Goal: Information Seeking & Learning: Find specific page/section

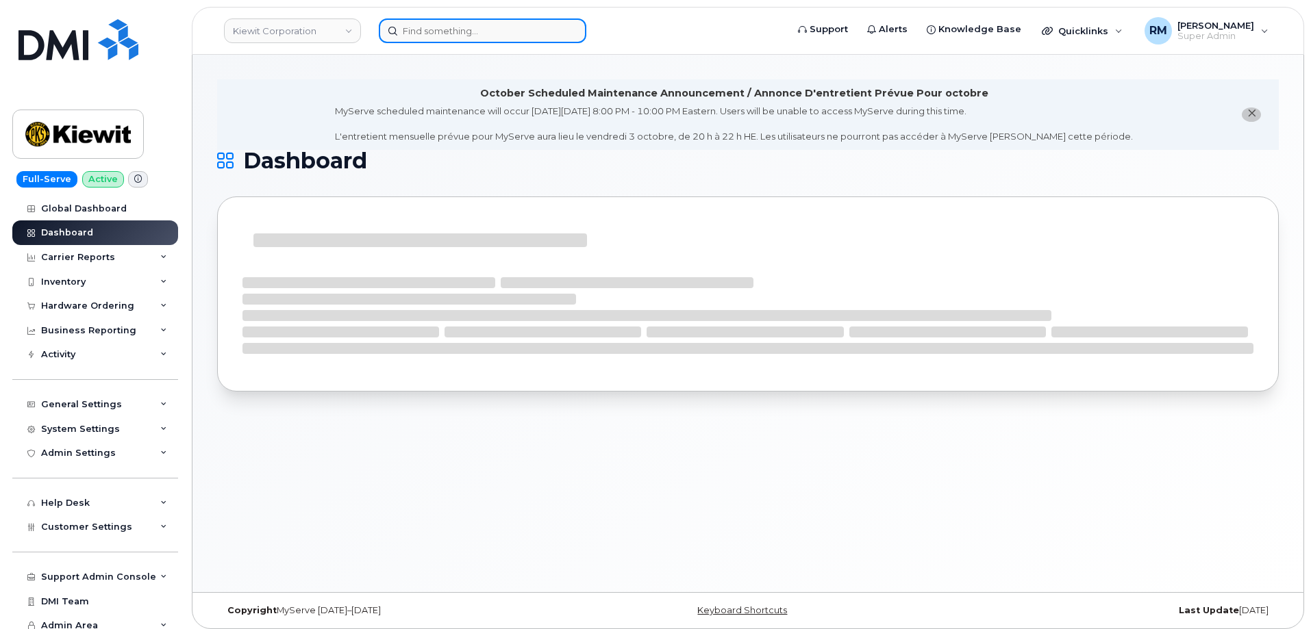
click at [425, 34] on input at bounding box center [483, 30] width 208 height 25
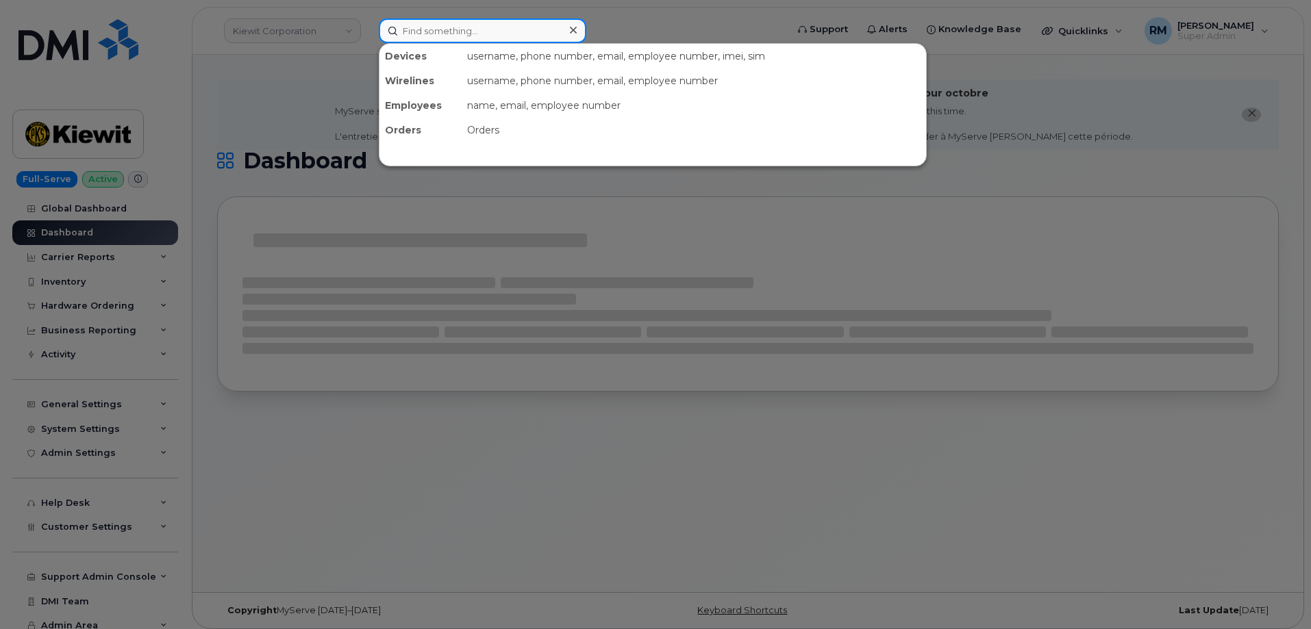
paste input "9134247983"
type input "9134247983"
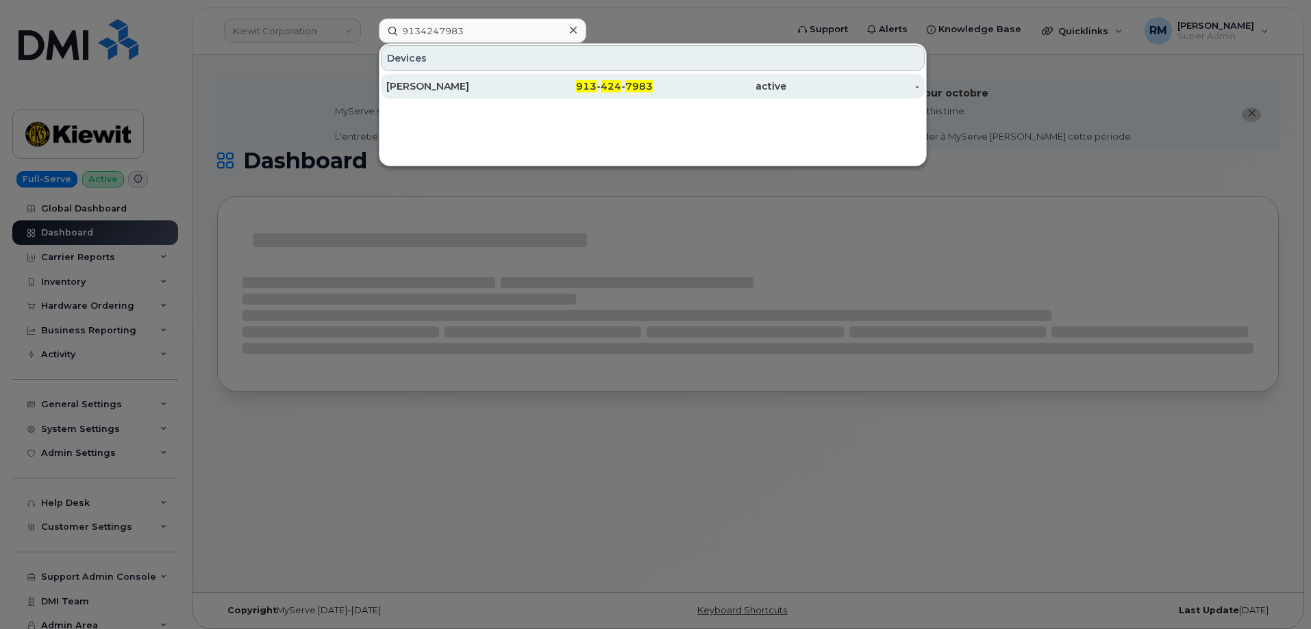
click at [432, 80] on div "[PERSON_NAME]" at bounding box center [453, 86] width 134 height 14
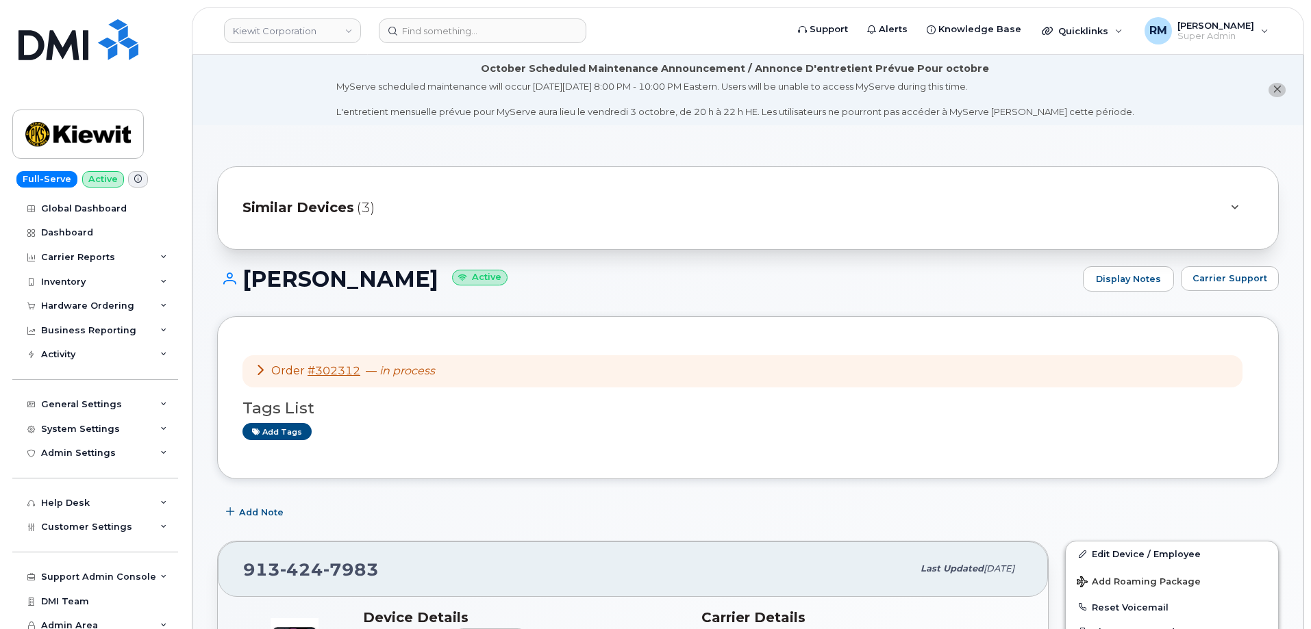
scroll to position [68, 0]
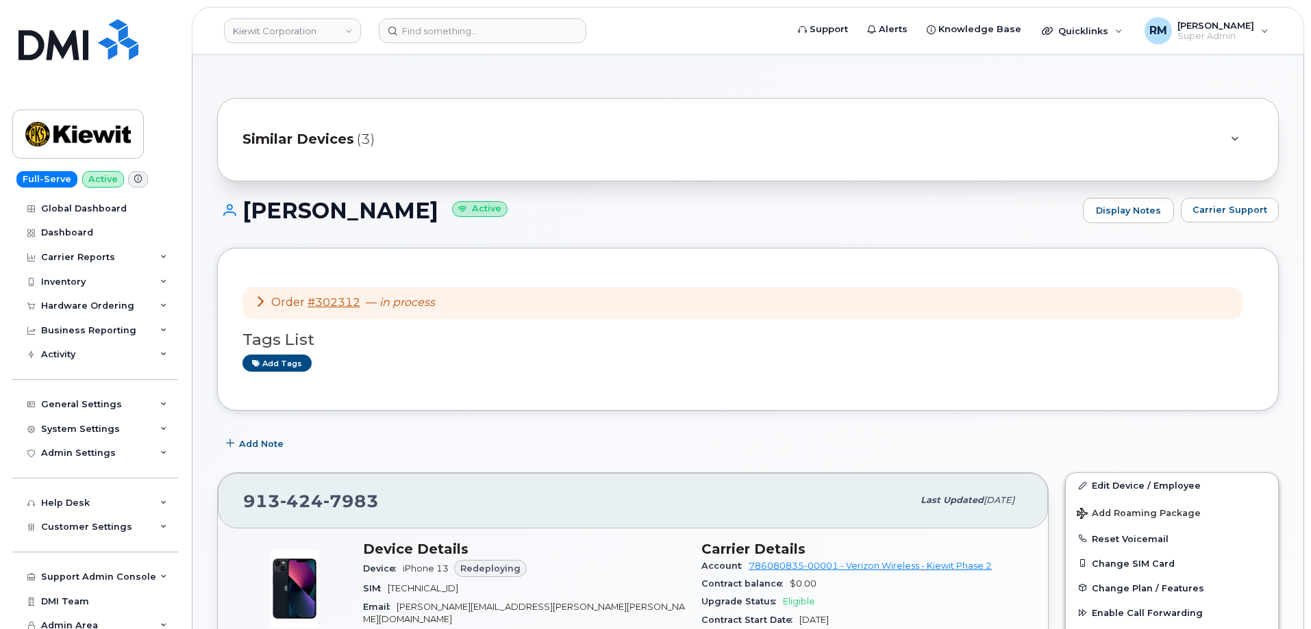
click at [259, 305] on icon at bounding box center [260, 301] width 11 height 11
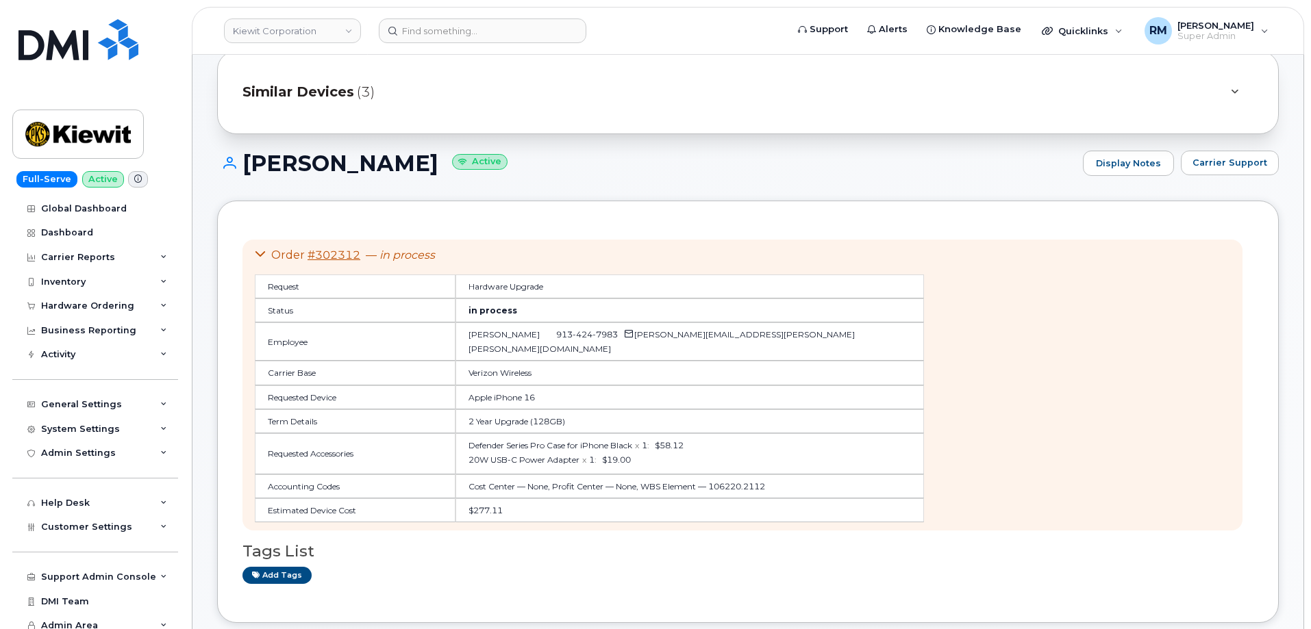
scroll to position [137, 0]
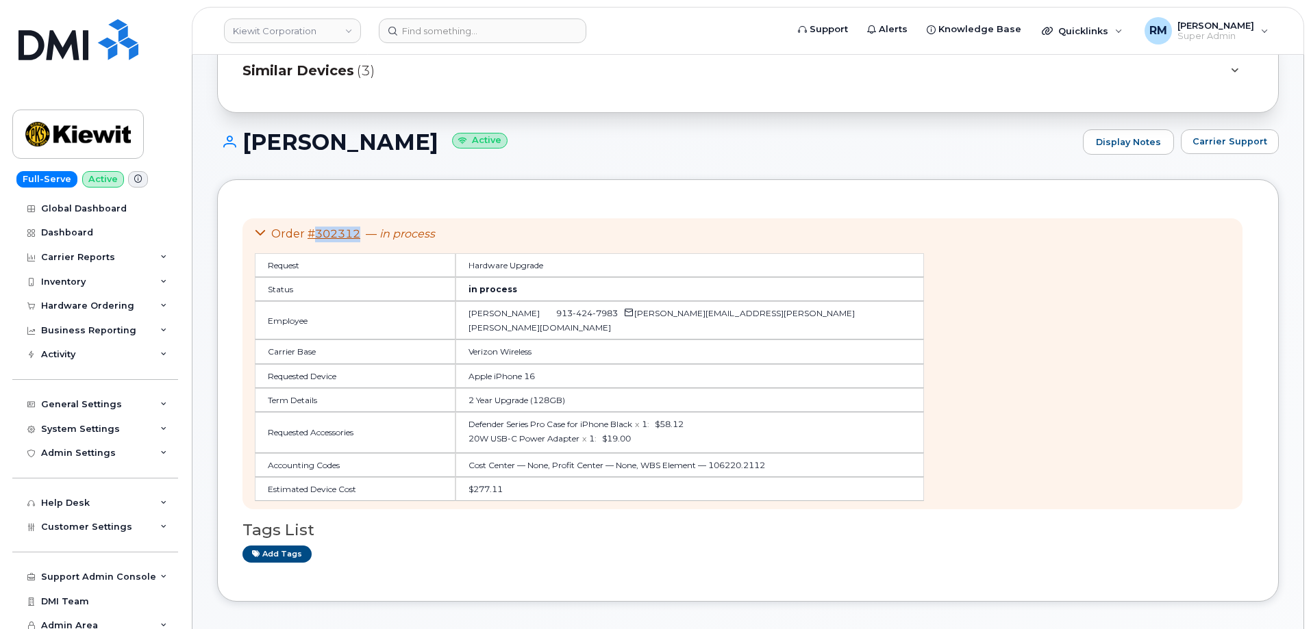
drag, startPoint x: 361, startPoint y: 233, endPoint x: 314, endPoint y: 237, distance: 47.4
click at [314, 237] on div "Order #302312 — in process" at bounding box center [589, 235] width 669 height 16
copy link "302312"
click at [94, 306] on div "Hardware Ordering" at bounding box center [87, 306] width 93 height 11
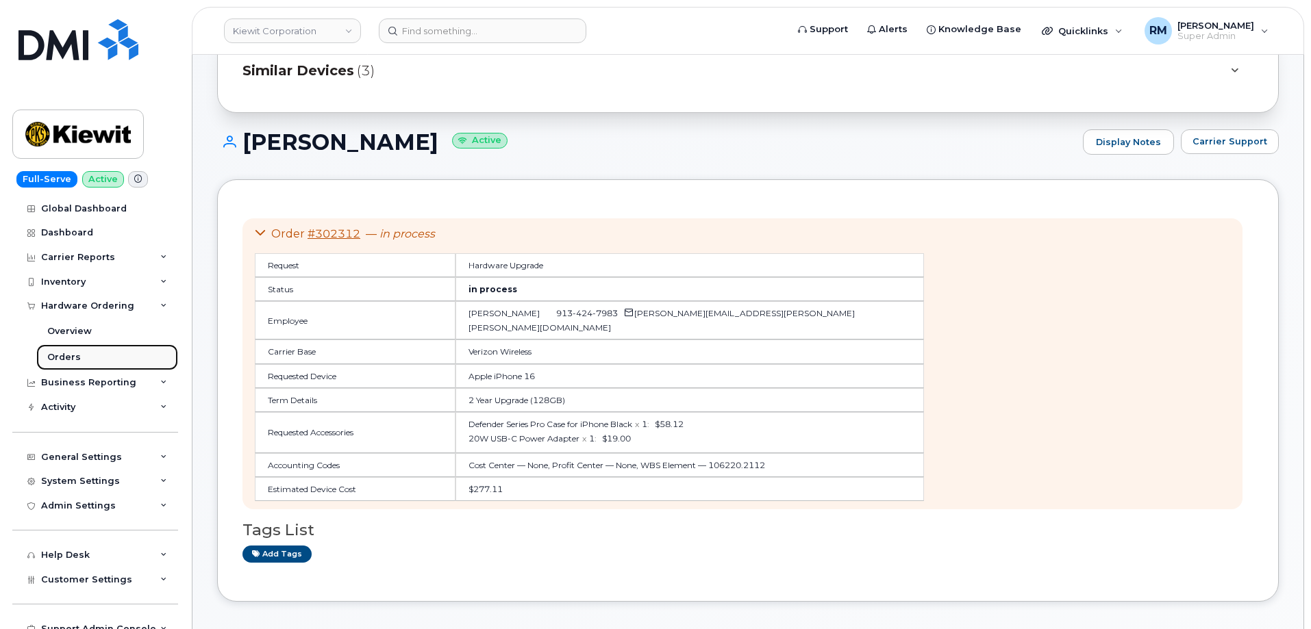
click at [59, 353] on div "Orders" at bounding box center [64, 357] width 34 height 12
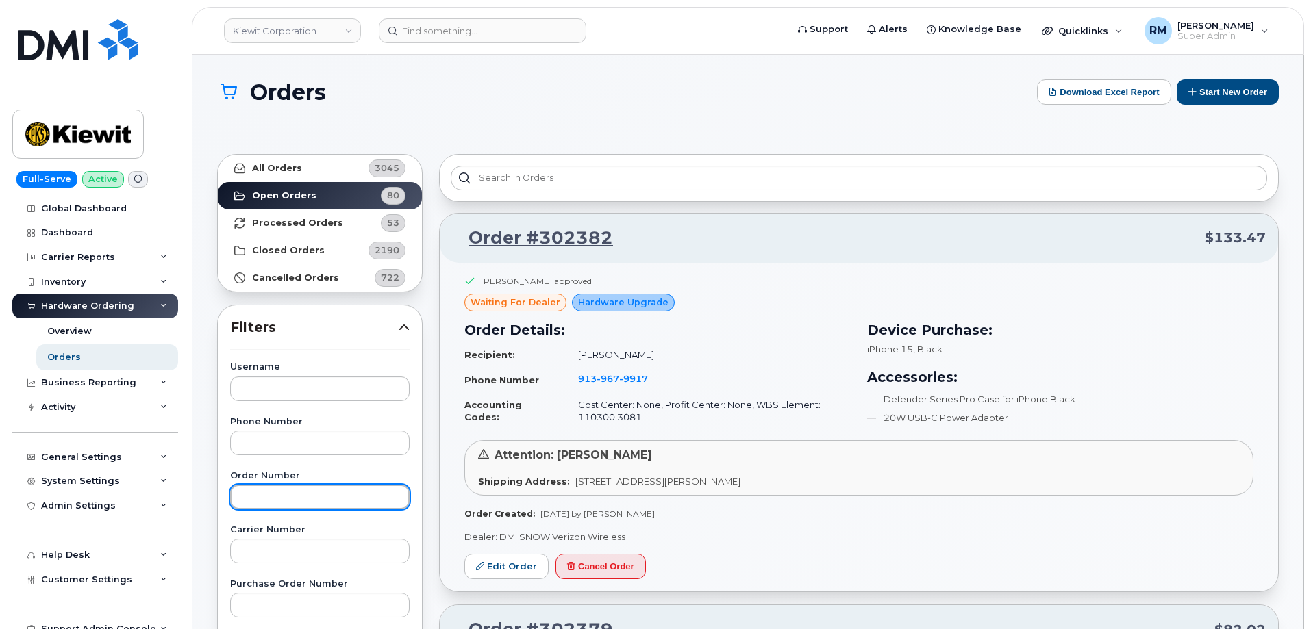
click at [262, 497] on input "text" at bounding box center [319, 497] width 179 height 25
paste input "302312"
type input "302312"
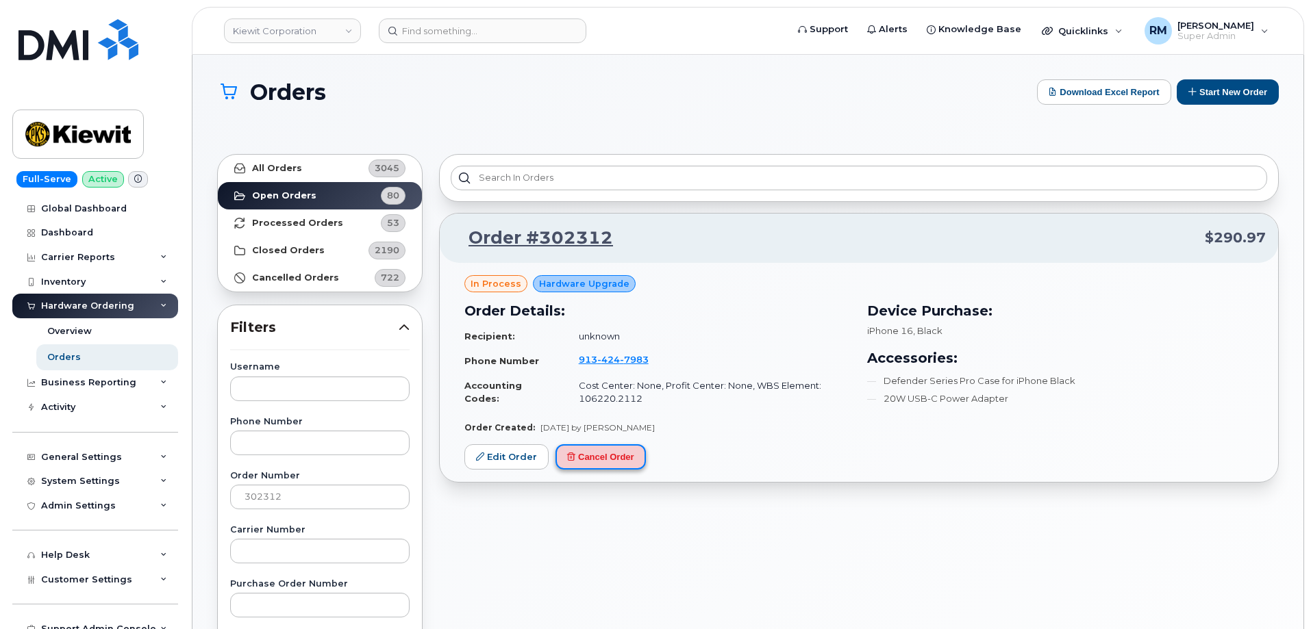
click at [603, 454] on button "Cancel Order" at bounding box center [601, 457] width 90 height 25
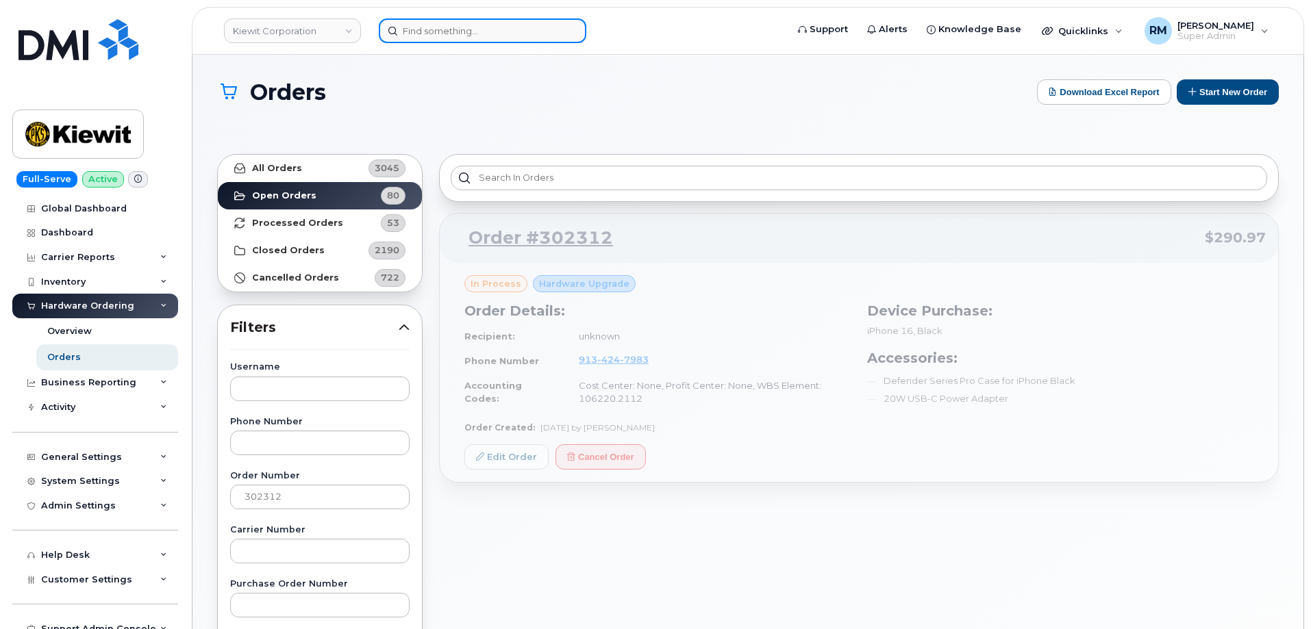
click at [431, 28] on input at bounding box center [483, 30] width 208 height 25
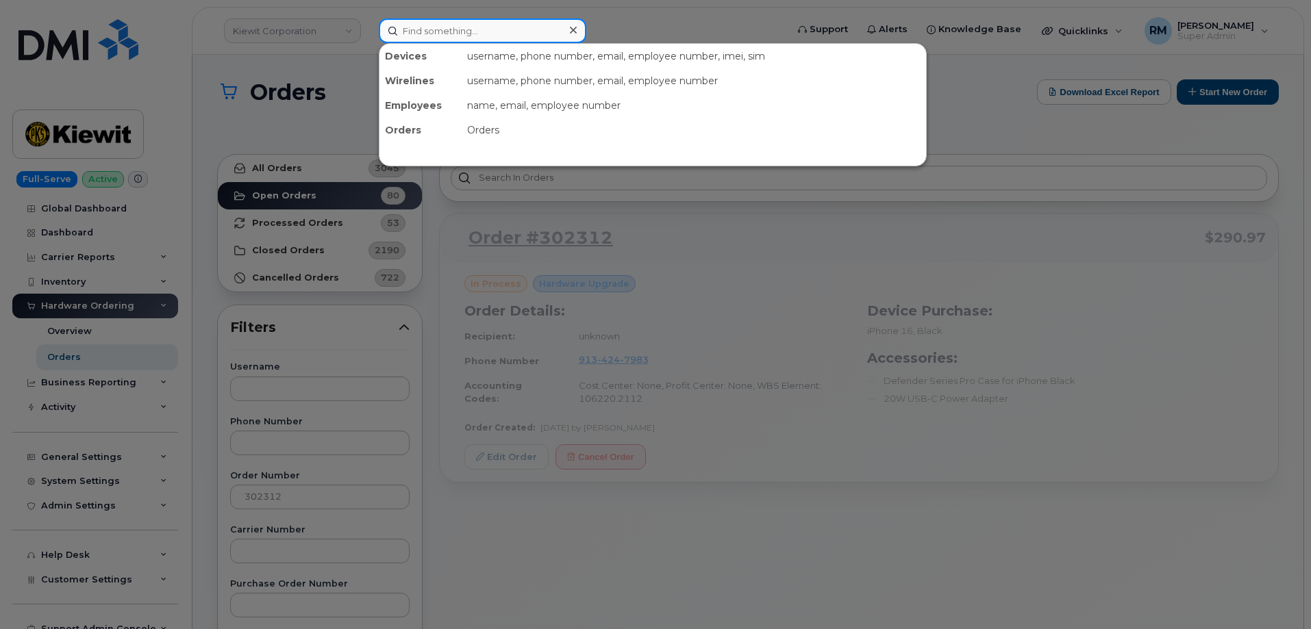
paste input "9134247983"
type input "9134247983"
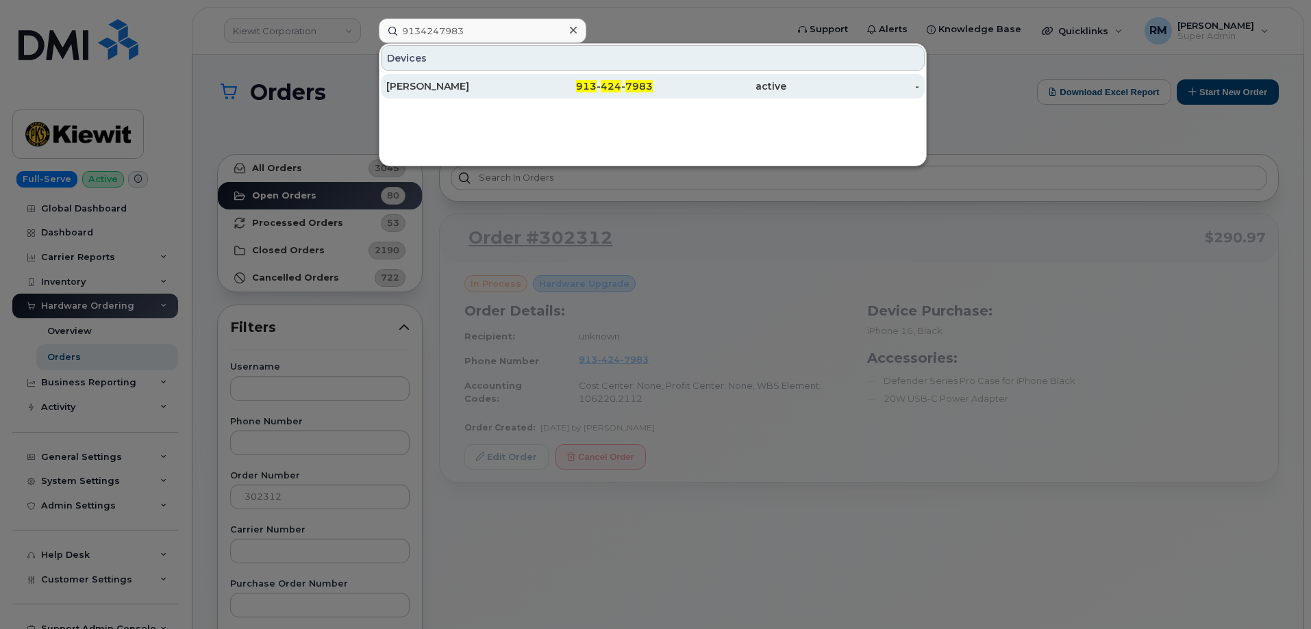
click at [453, 87] on div "ROBIN JOHNSON" at bounding box center [453, 86] width 134 height 14
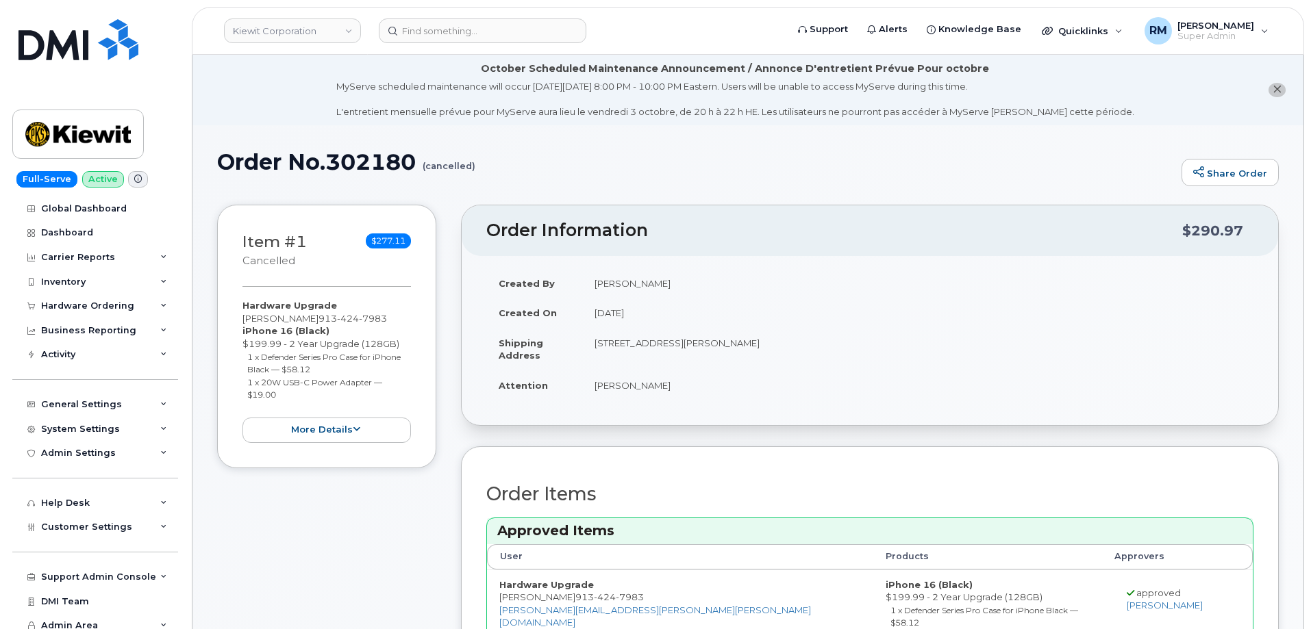
scroll to position [68, 0]
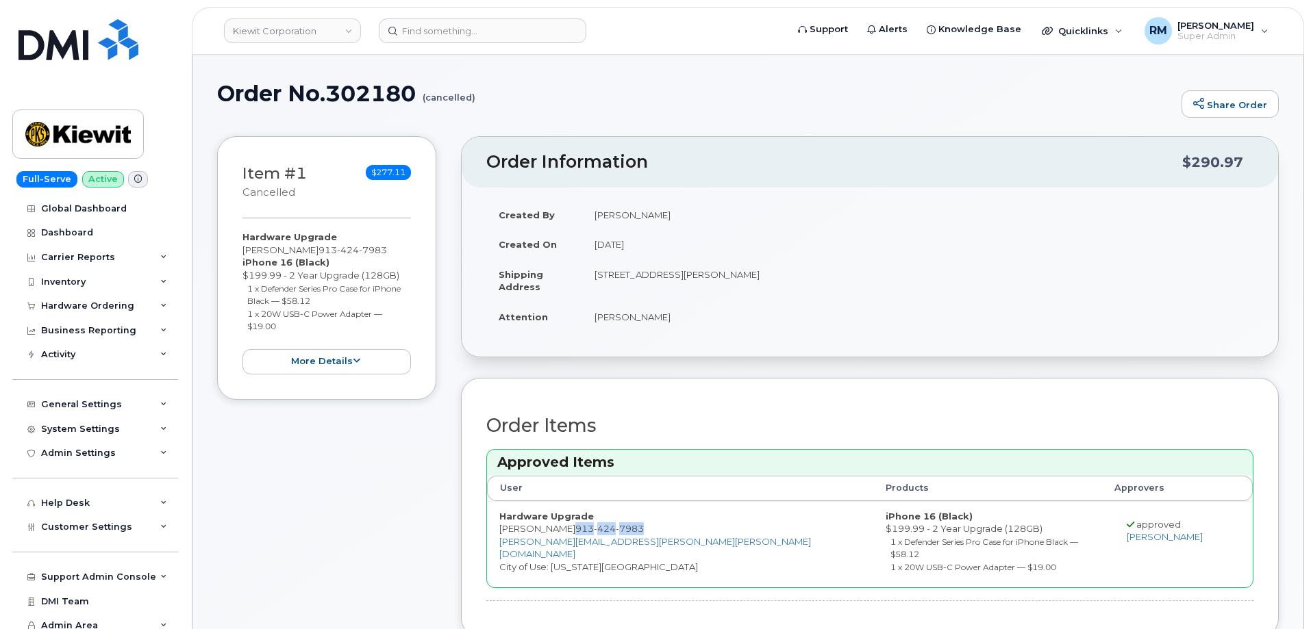
drag, startPoint x: 640, startPoint y: 525, endPoint x: 571, endPoint y: 528, distance: 69.2
click at [571, 528] on td "Hardware Upgrade Robin Johnson 913 424 7983 ROB.JOHNSON@KIEWIT.COM City of Use:…" at bounding box center [680, 544] width 386 height 87
copy span "913 424 7983"
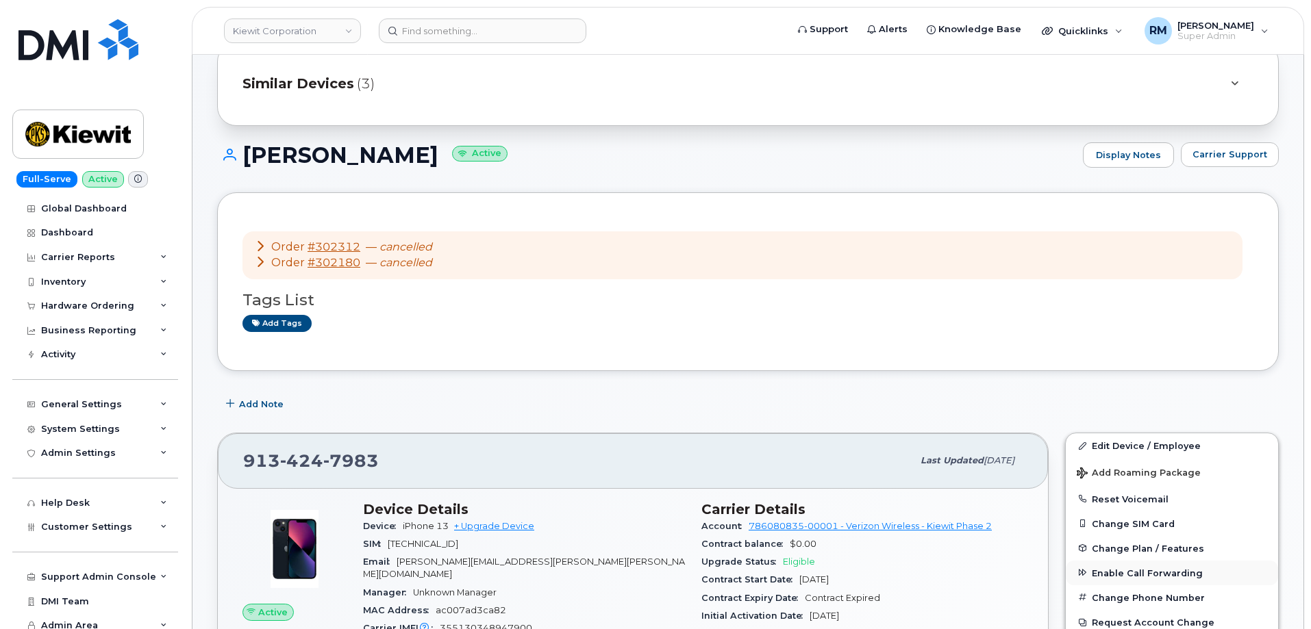
scroll to position [342, 0]
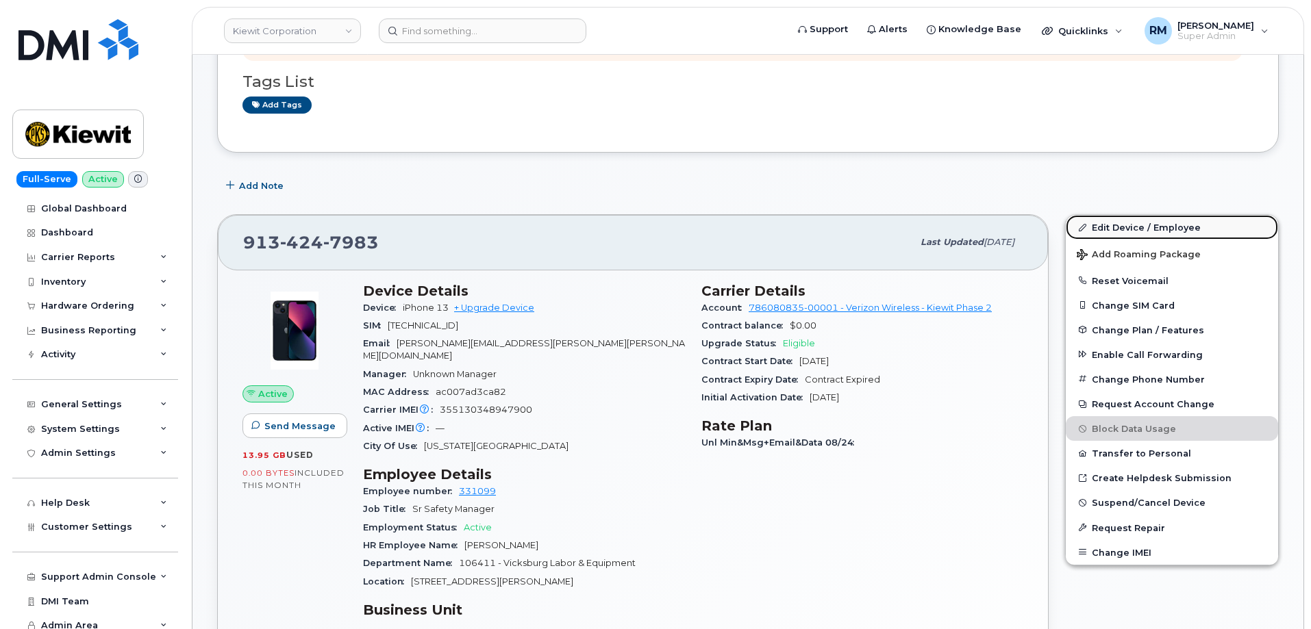
click at [1145, 226] on link "Edit Device / Employee" at bounding box center [1172, 227] width 212 height 25
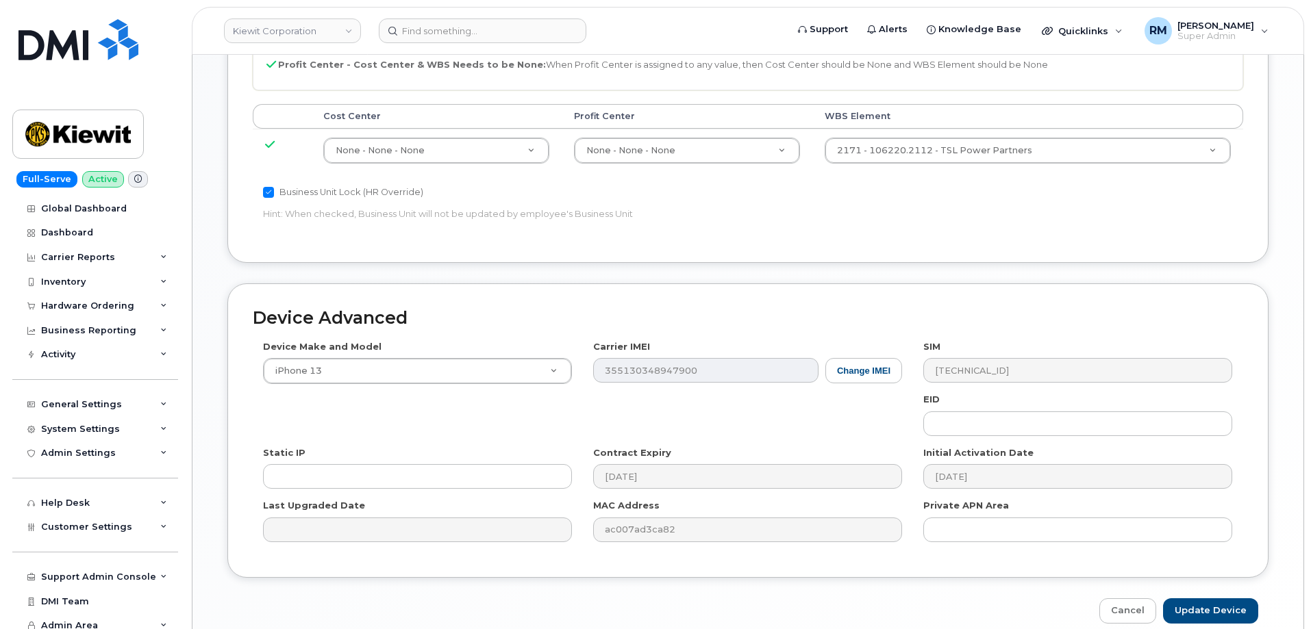
scroll to position [849, 0]
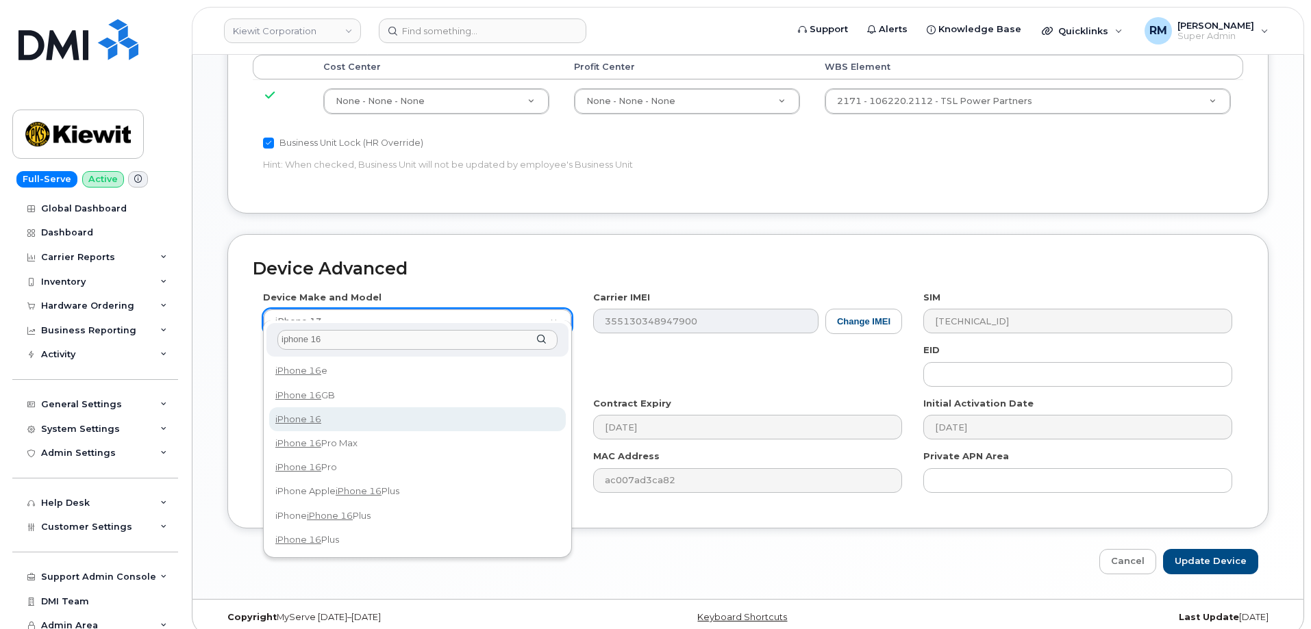
type input "iphone 16"
drag, startPoint x: 309, startPoint y: 419, endPoint x: 685, endPoint y: 346, distance: 383.0
select select "3224"
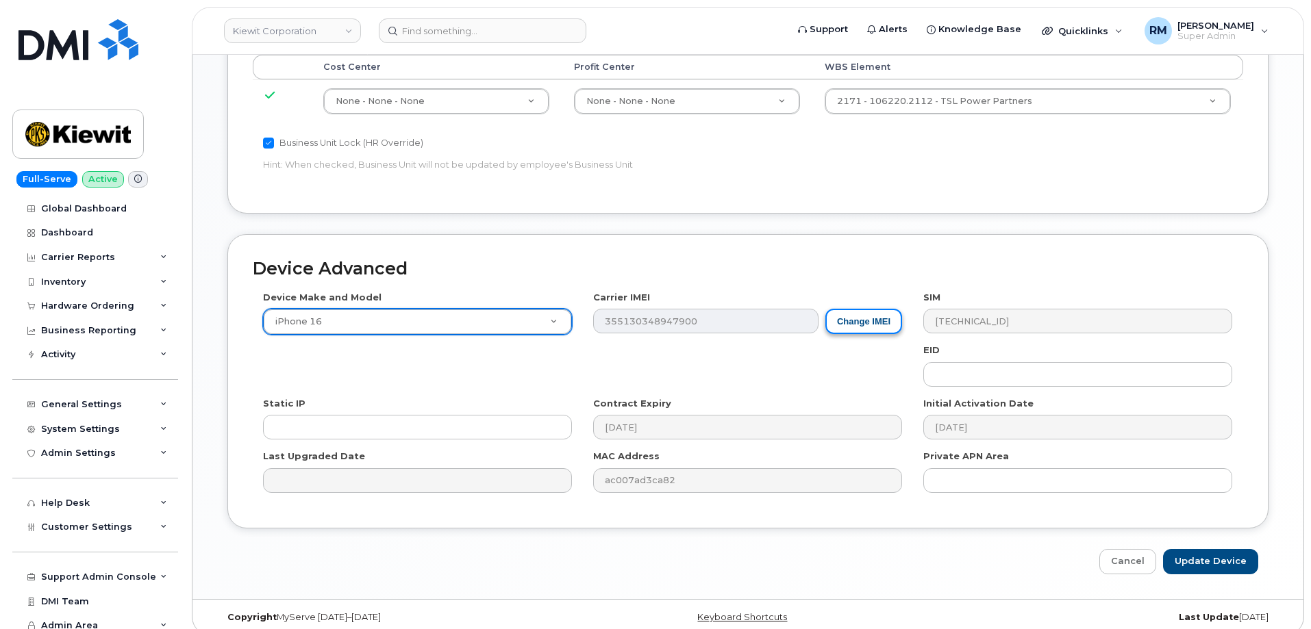
click at [870, 309] on button "Change IMEI" at bounding box center [863, 321] width 77 height 25
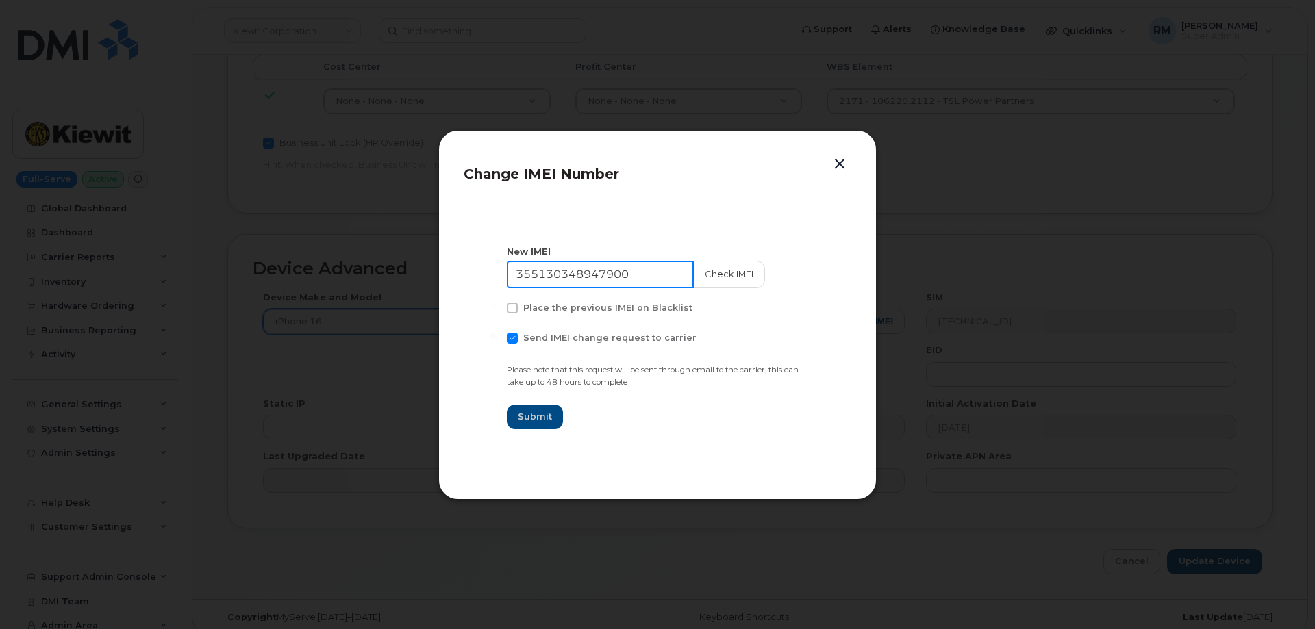
click at [579, 275] on input "355130348947900" at bounding box center [600, 274] width 187 height 27
paste input "6422161787136"
type input "356422161787136"
click at [512, 337] on span at bounding box center [512, 338] width 11 height 11
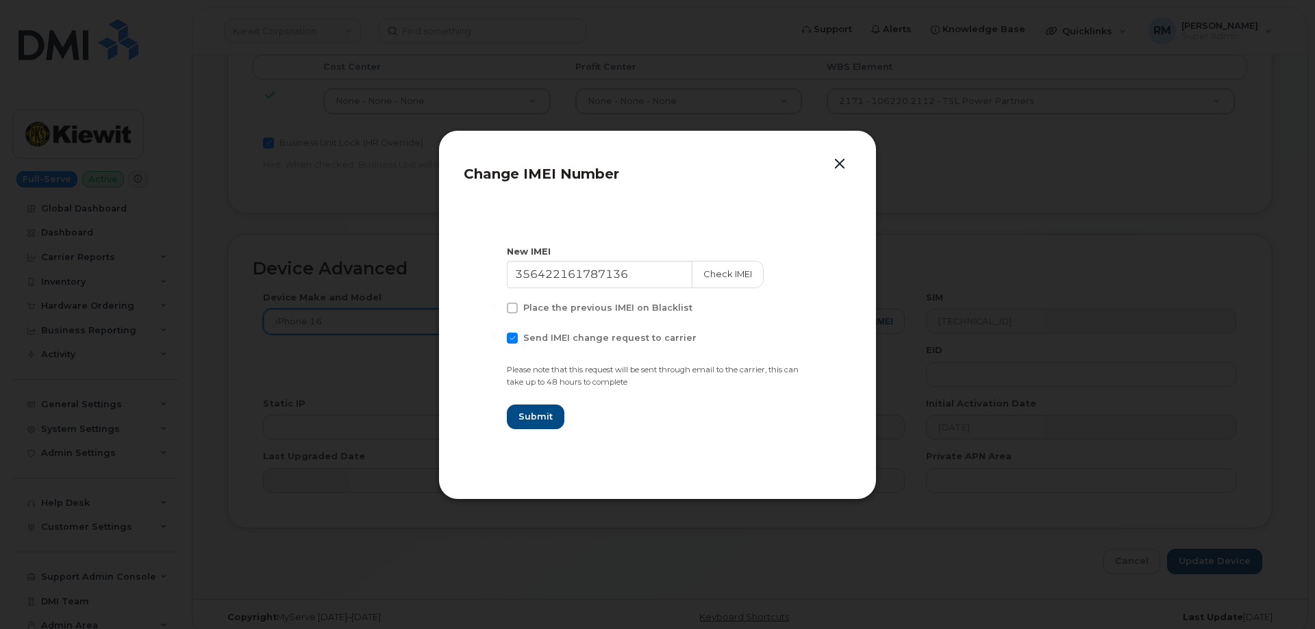
click at [497, 337] on input "Send IMEI change request to carrier" at bounding box center [493, 336] width 7 height 7
checkbox input "false"
click at [533, 425] on button "Submit" at bounding box center [535, 417] width 56 height 25
type input "356422161787136"
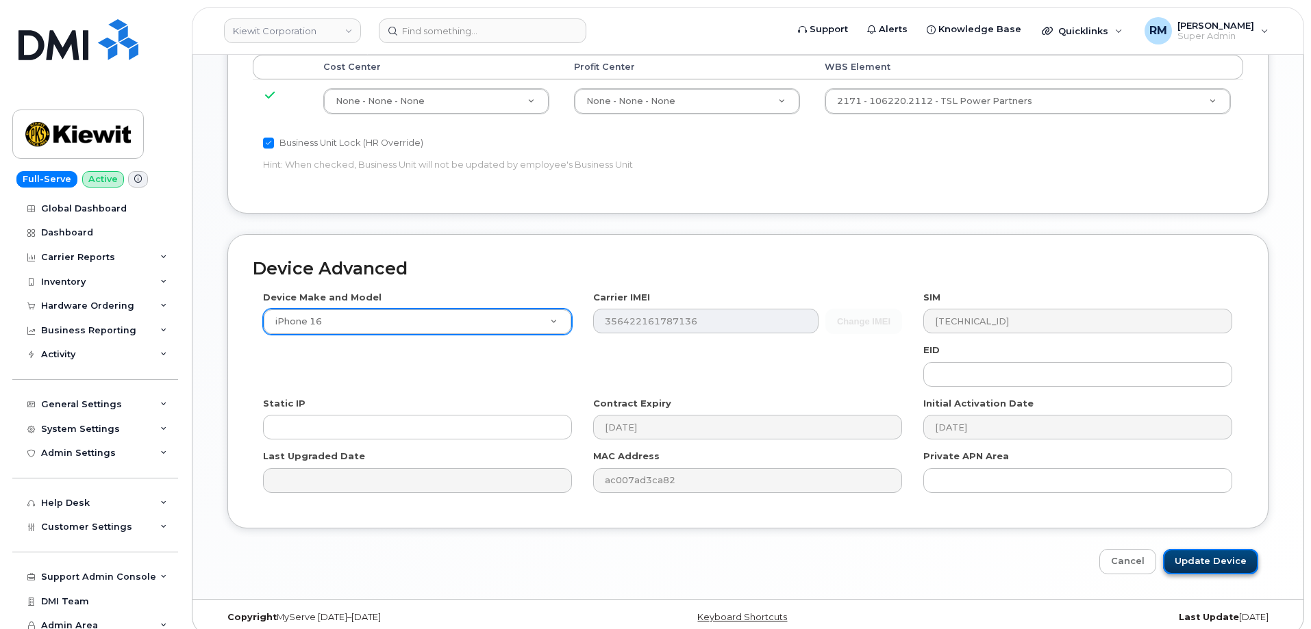
click at [1210, 549] on input "Update Device" at bounding box center [1210, 561] width 95 height 25
type input "Saving..."
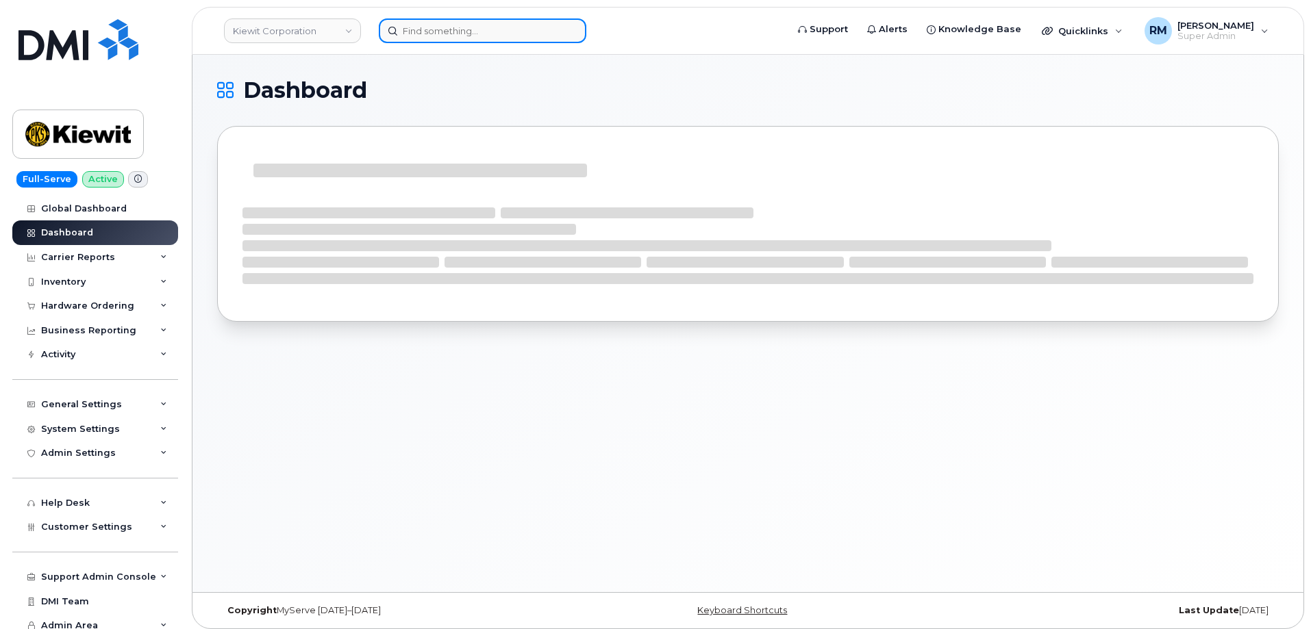
click at [478, 34] on input at bounding box center [483, 30] width 208 height 25
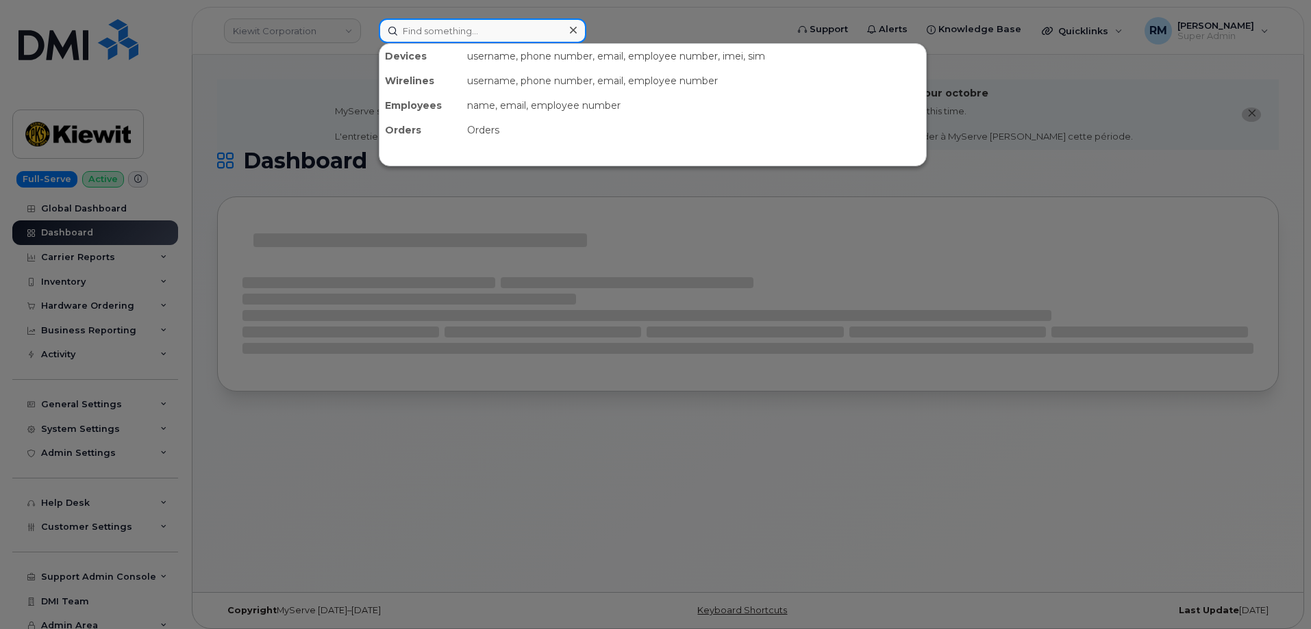
paste input "562) 254-5317"
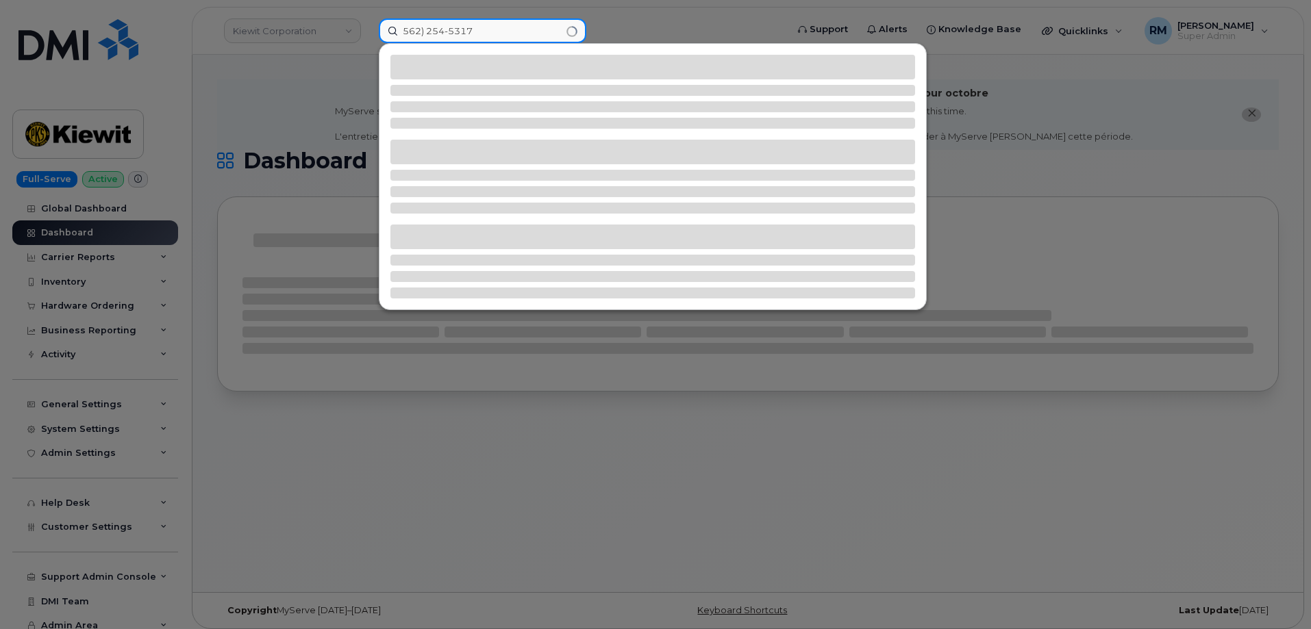
type input "562) 254-5317"
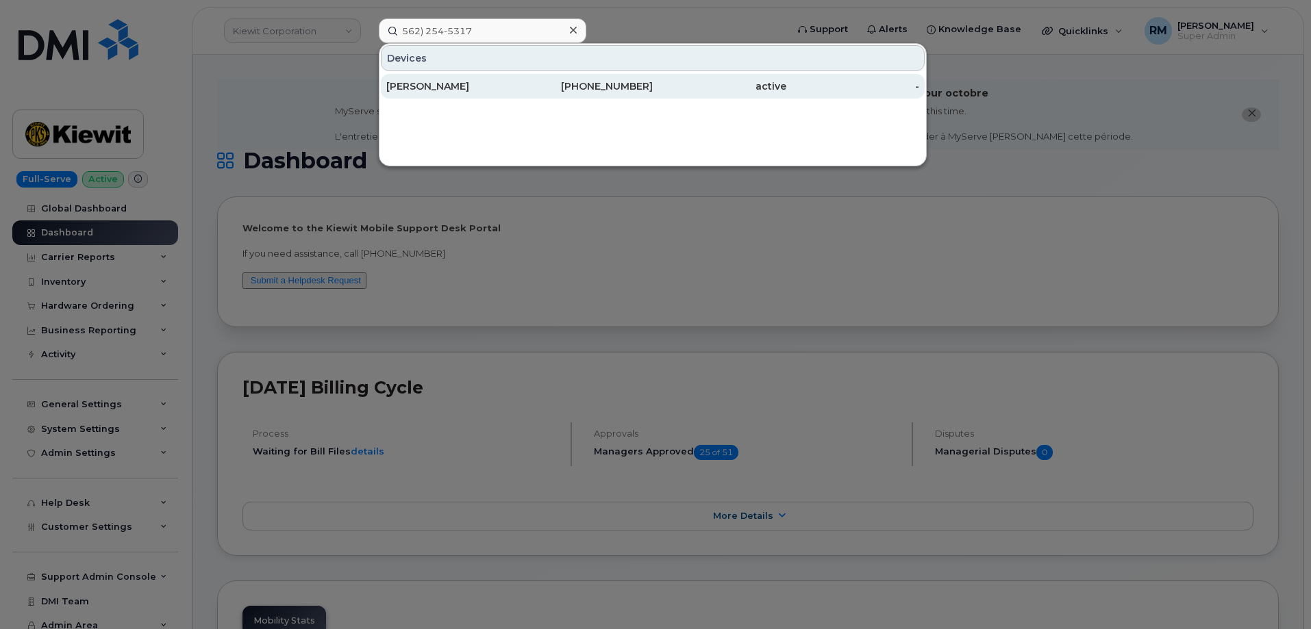
click at [464, 79] on div "[PERSON_NAME]" at bounding box center [453, 86] width 134 height 25
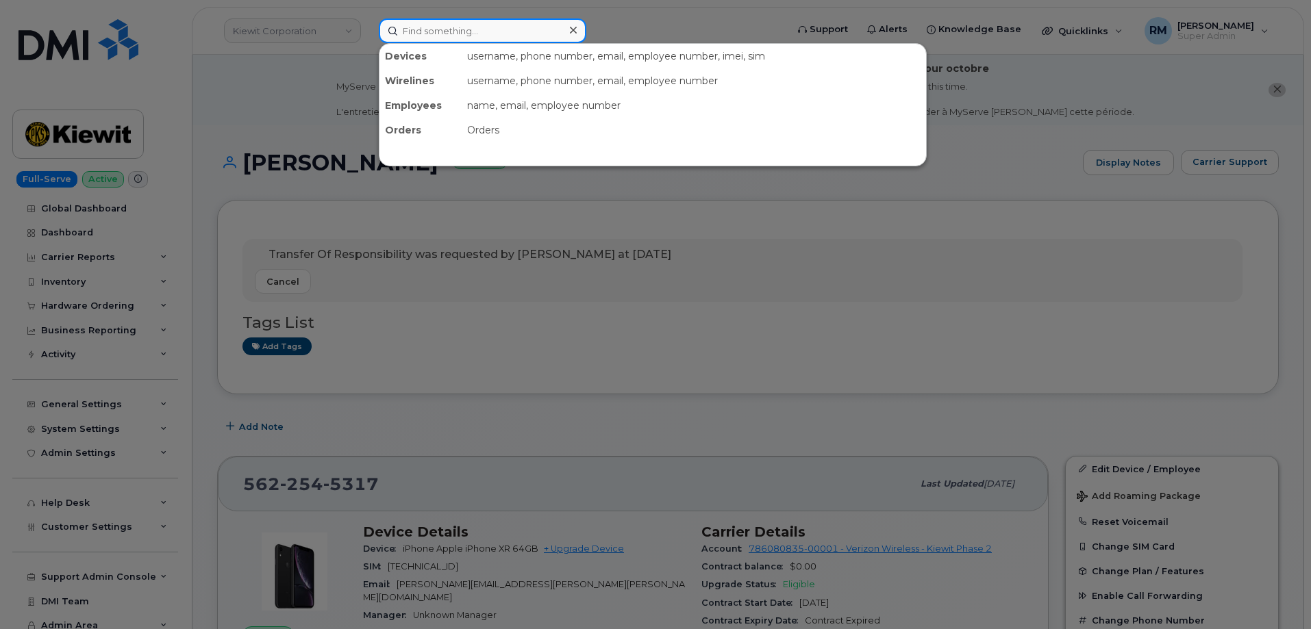
click at [405, 38] on input at bounding box center [483, 30] width 208 height 25
paste input "2062407072"
type input "2062407072"
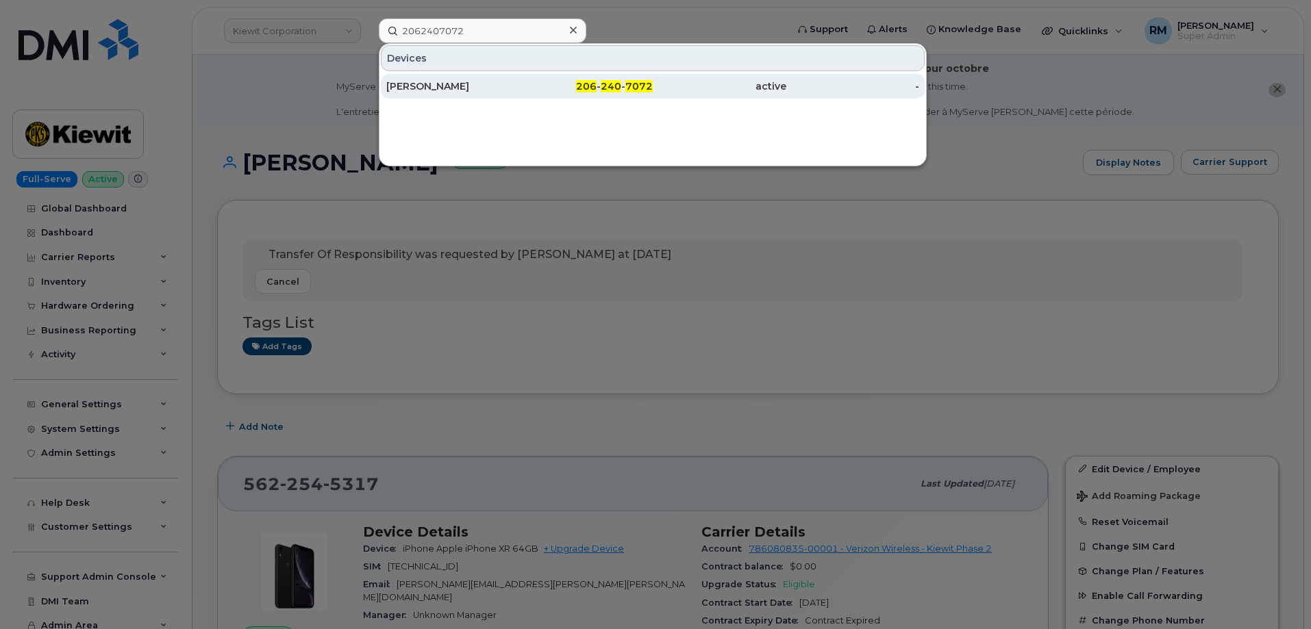
click at [429, 85] on div "[PERSON_NAME]" at bounding box center [453, 86] width 134 height 14
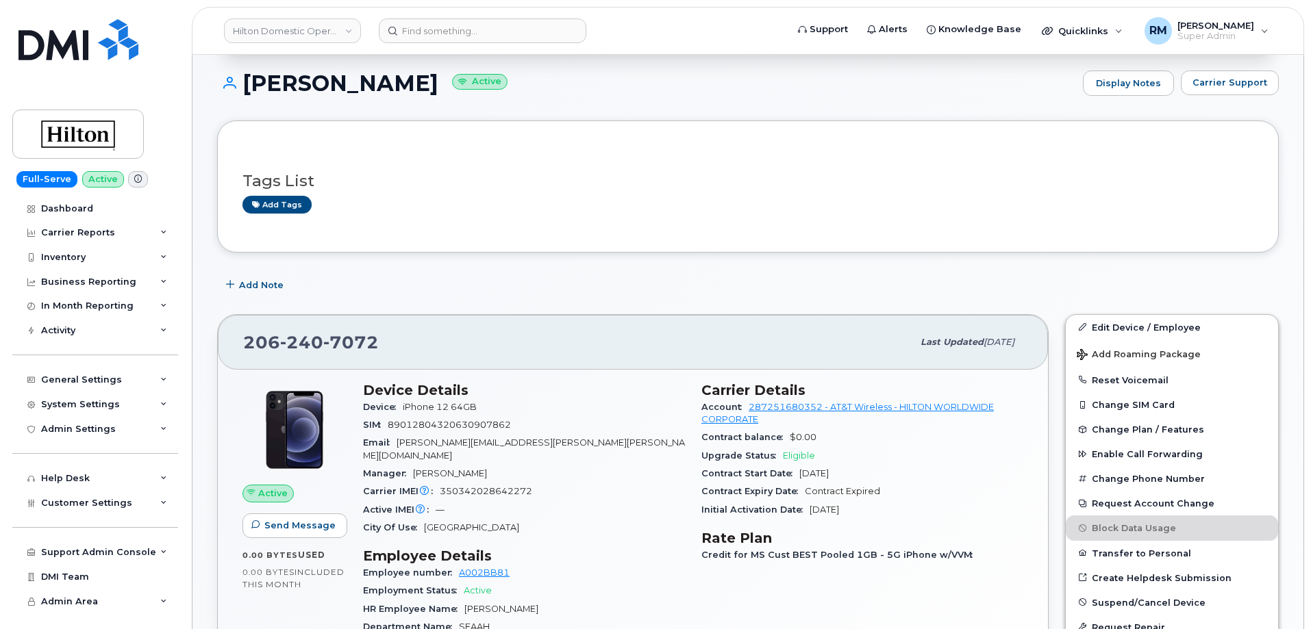
scroll to position [205, 0]
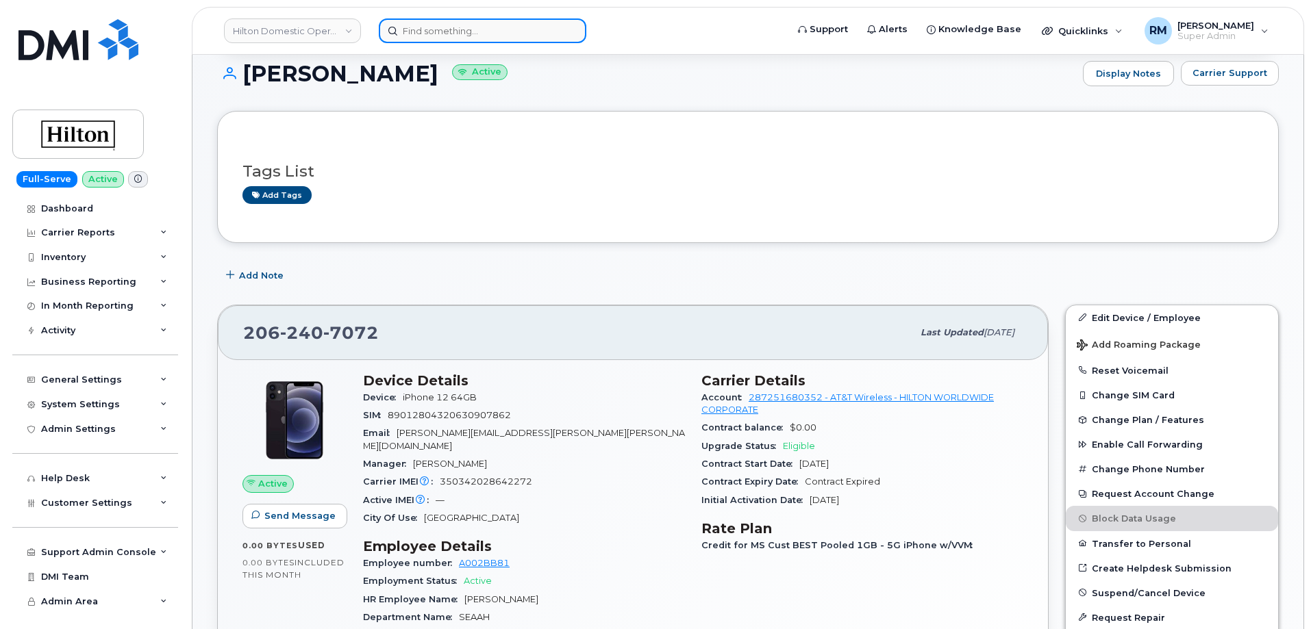
click at [405, 29] on input at bounding box center [483, 30] width 208 height 25
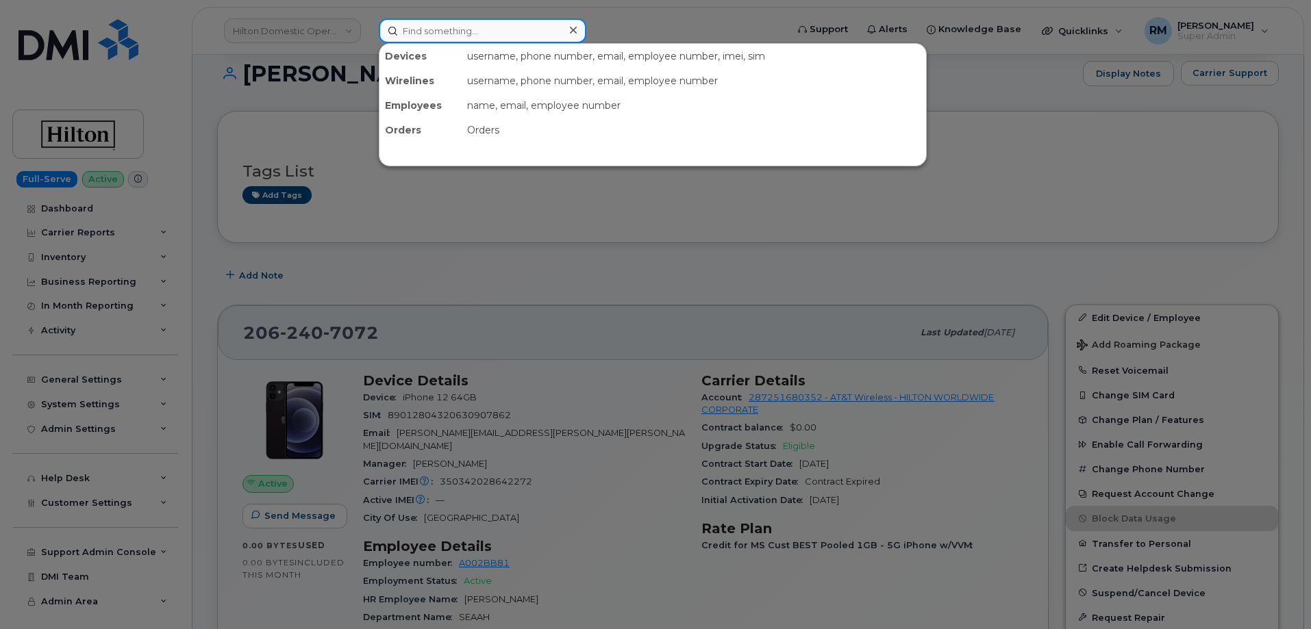
paste input "2062578964"
type input "2062578964"
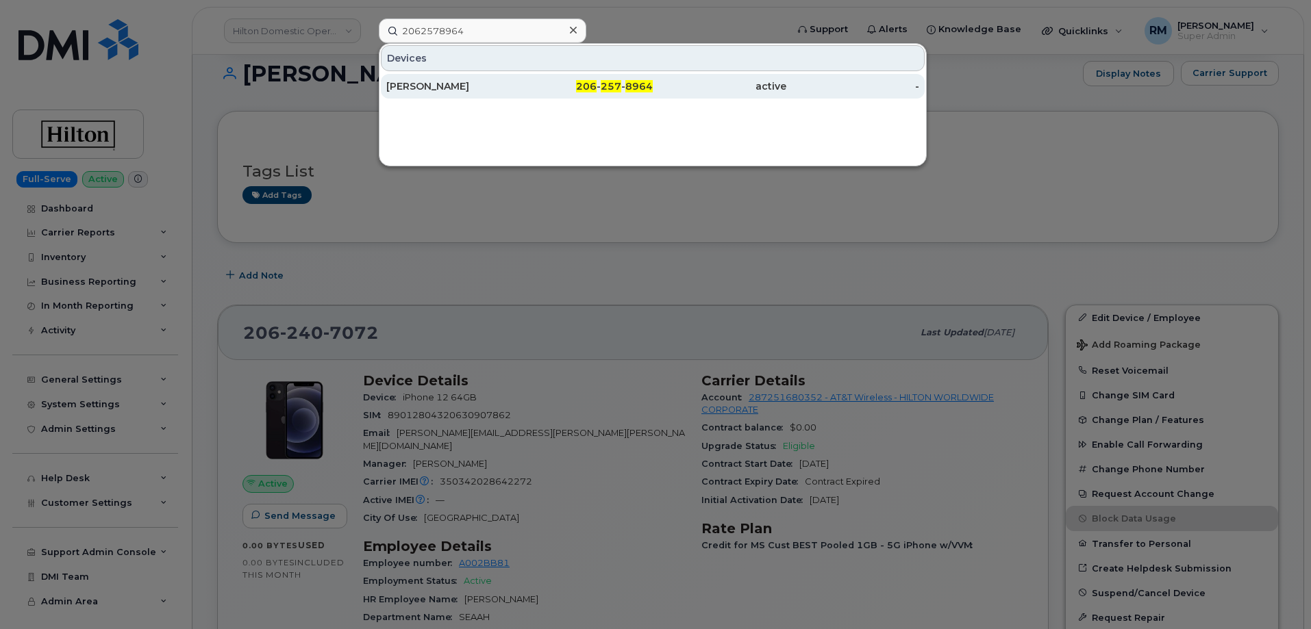
click at [484, 75] on div "[PERSON_NAME]" at bounding box center [453, 86] width 134 height 25
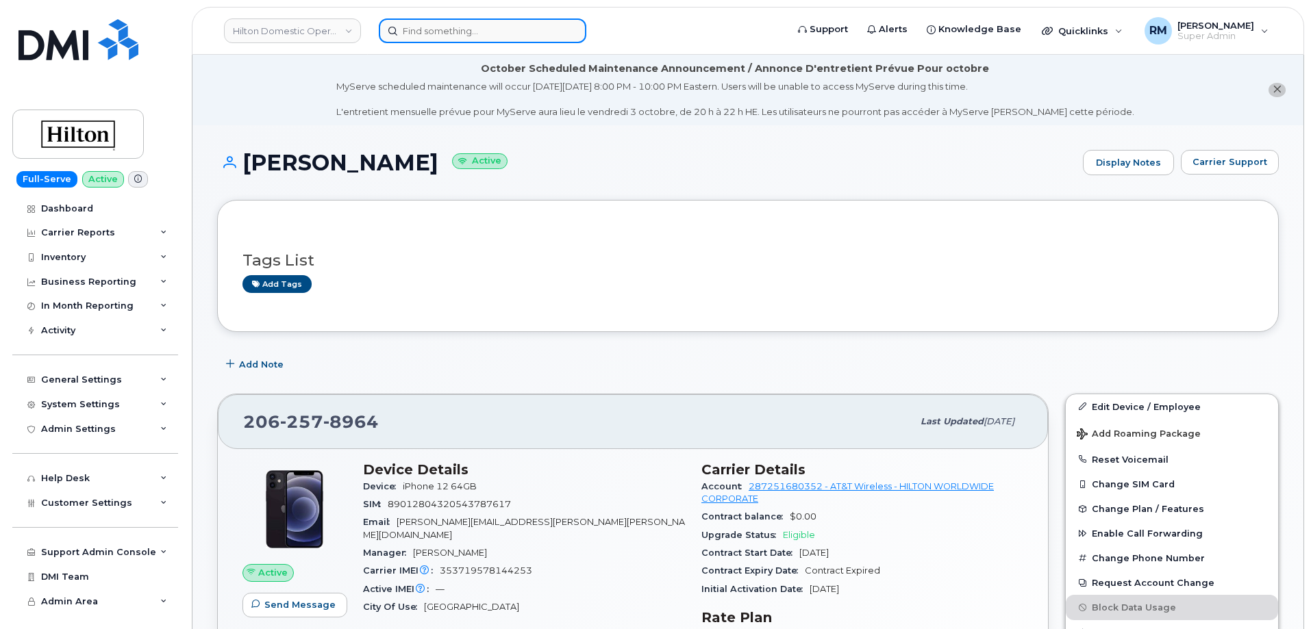
click at [430, 25] on input at bounding box center [483, 30] width 208 height 25
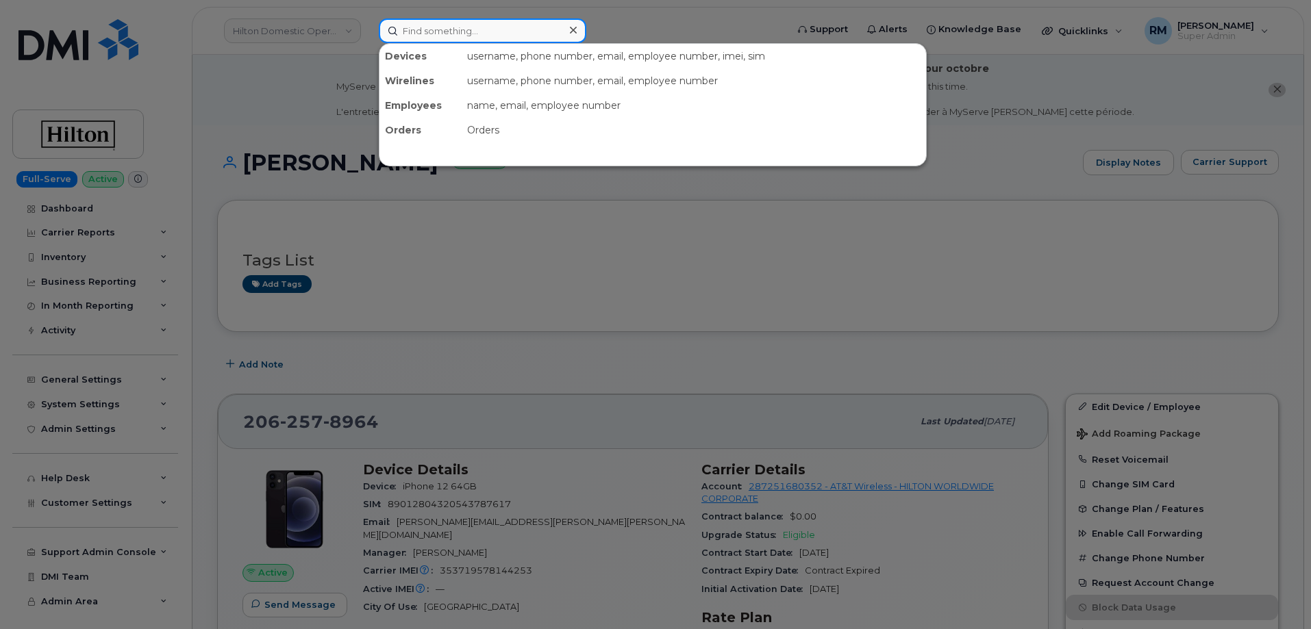
paste input "2062941787"
type input "2062941787"
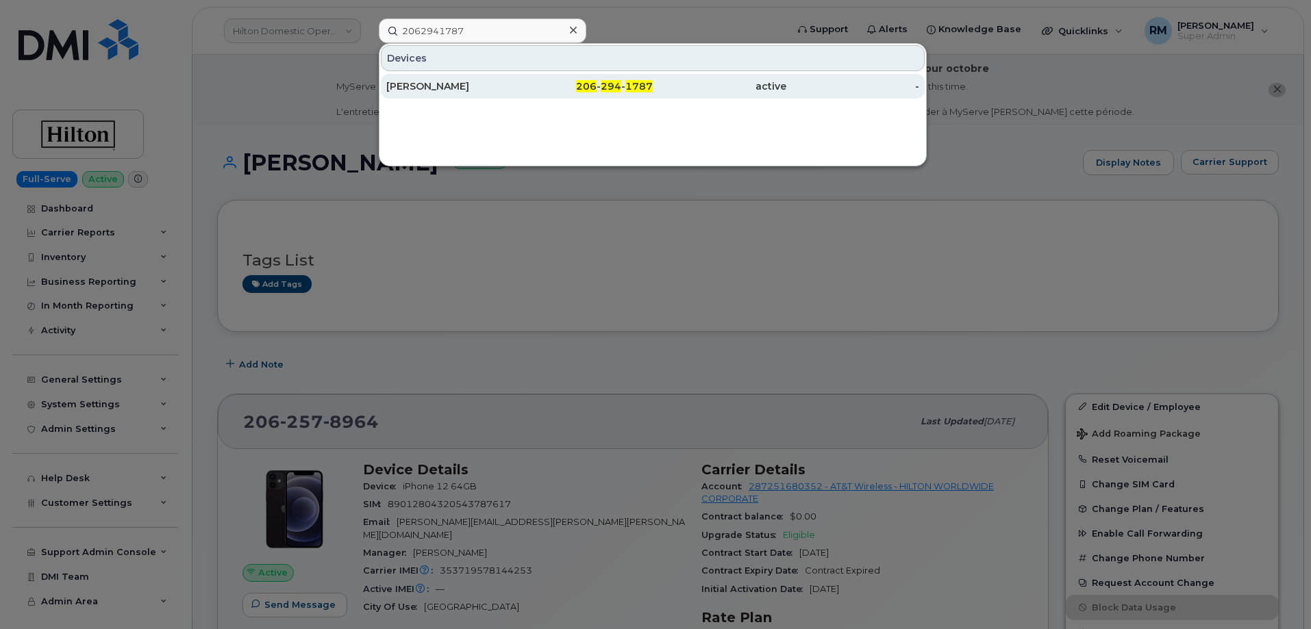
click at [481, 86] on div "[PERSON_NAME]" at bounding box center [453, 86] width 134 height 14
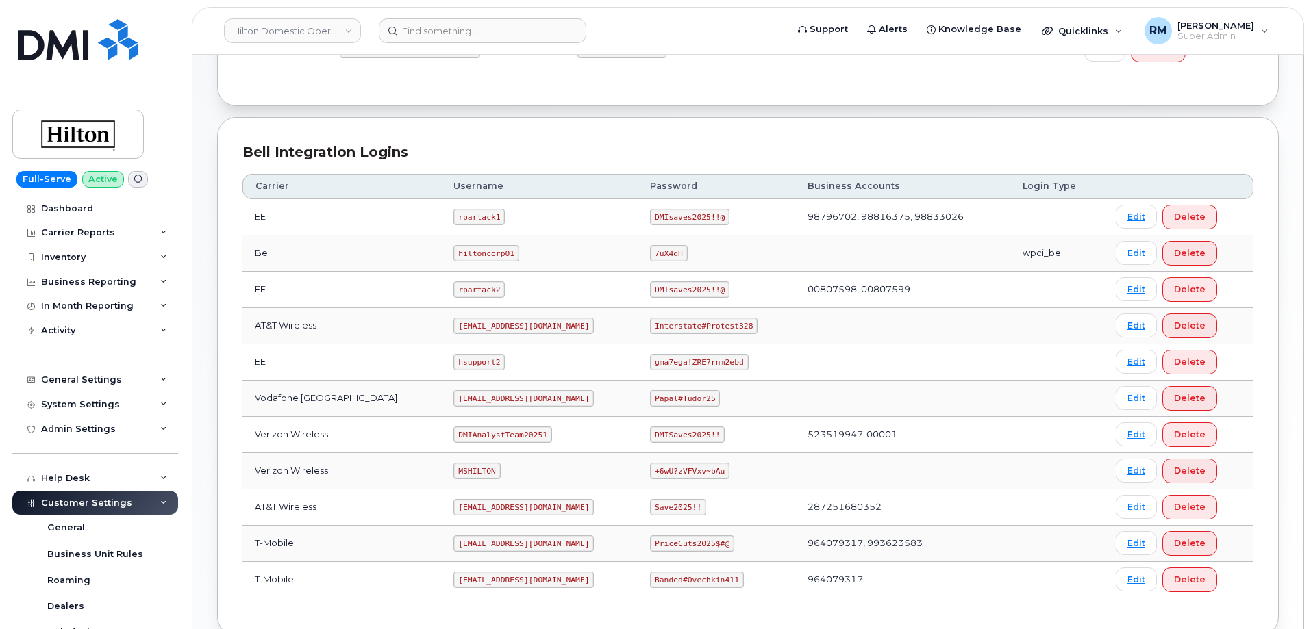
scroll to position [342, 0]
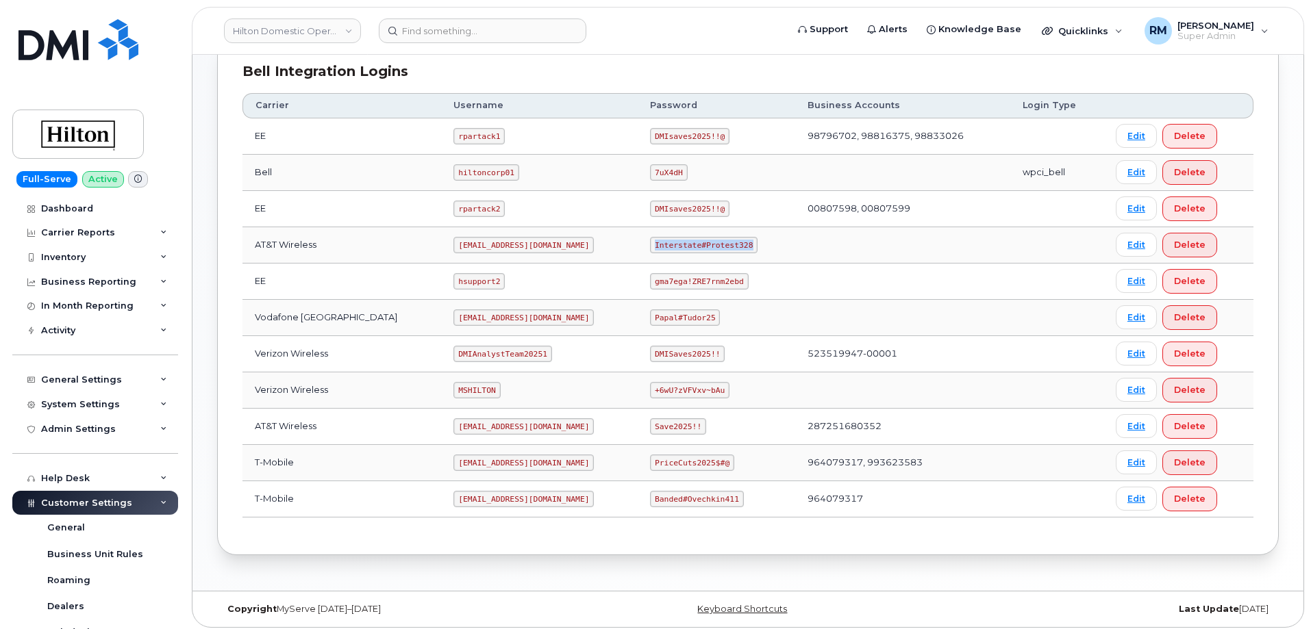
drag, startPoint x: 640, startPoint y: 247, endPoint x: 740, endPoint y: 247, distance: 100.0
click at [740, 247] on td "Interstate#Protest328" at bounding box center [717, 245] width 158 height 36
copy code "Interstate#Protest328"
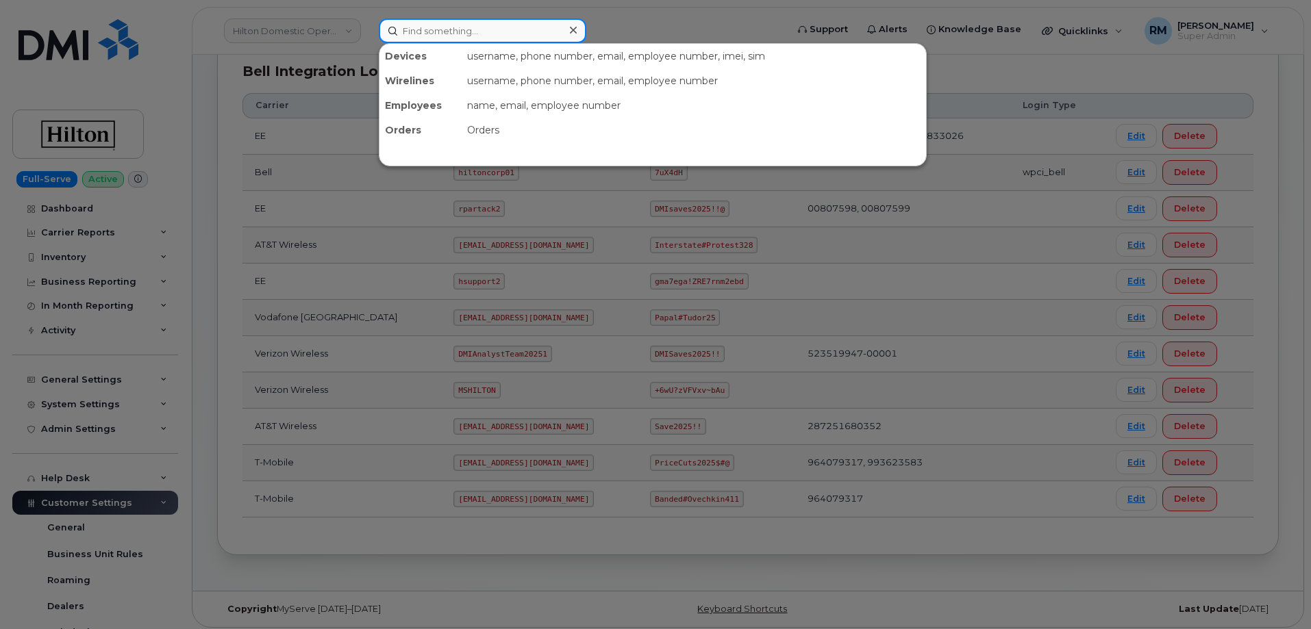
click at [497, 32] on input at bounding box center [483, 30] width 208 height 25
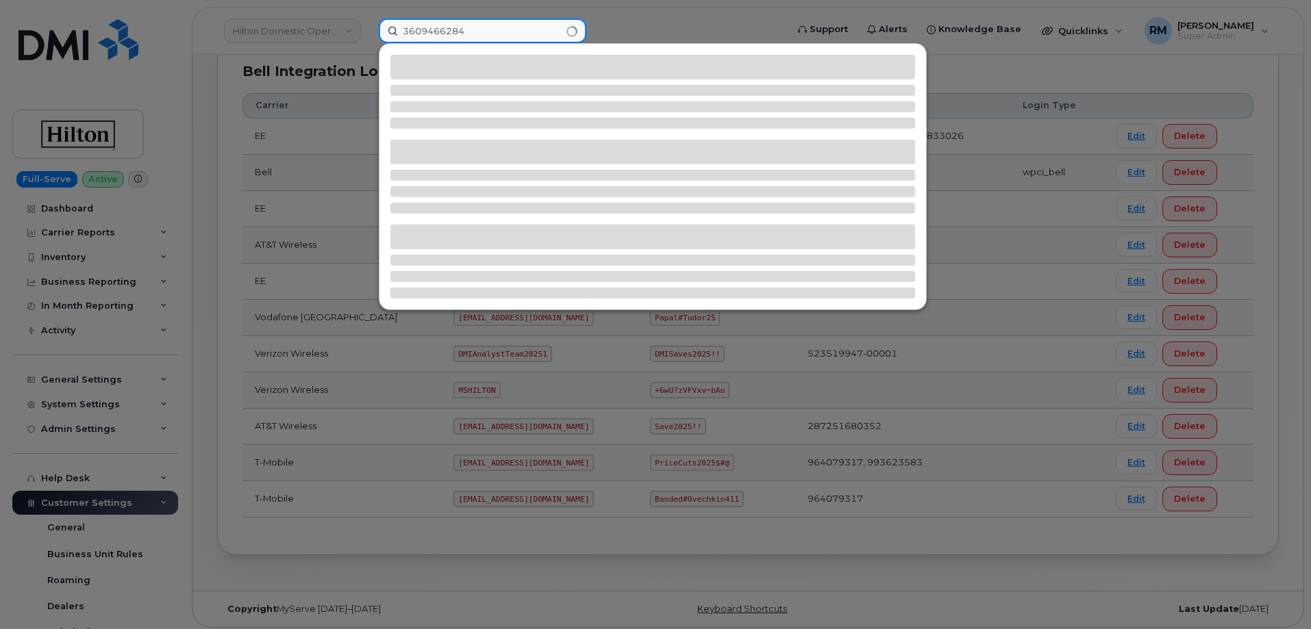
type input "3609466284"
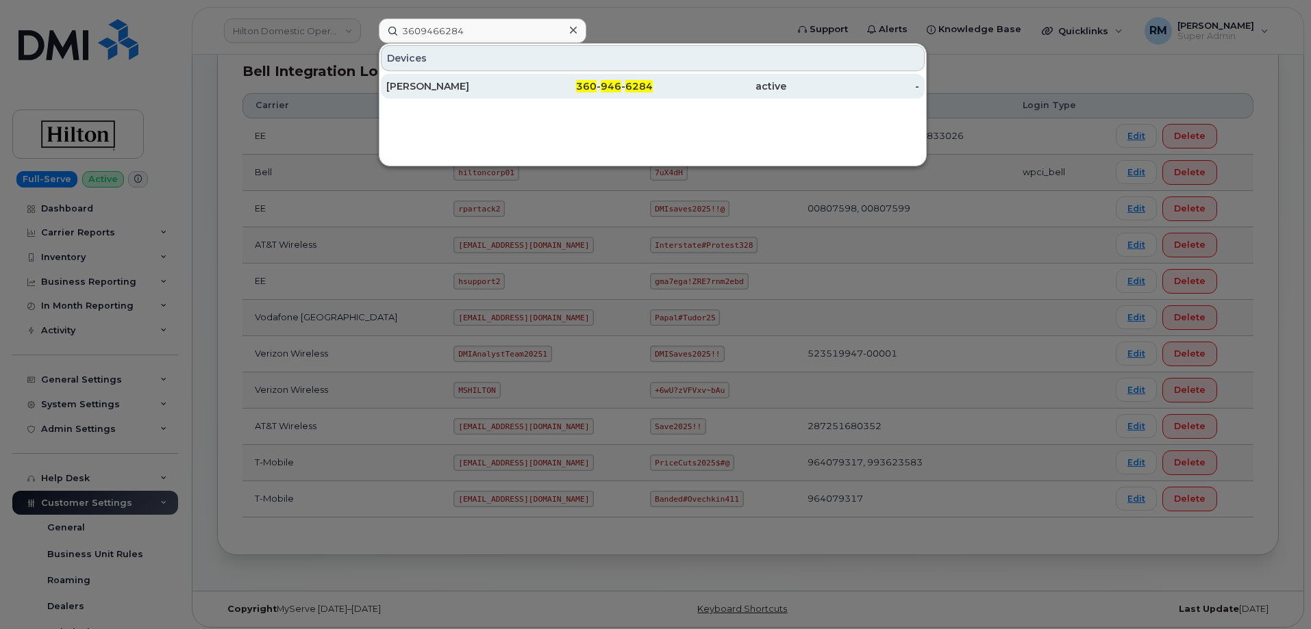
click at [556, 91] on div "360 - 946 - 6284" at bounding box center [587, 86] width 134 height 14
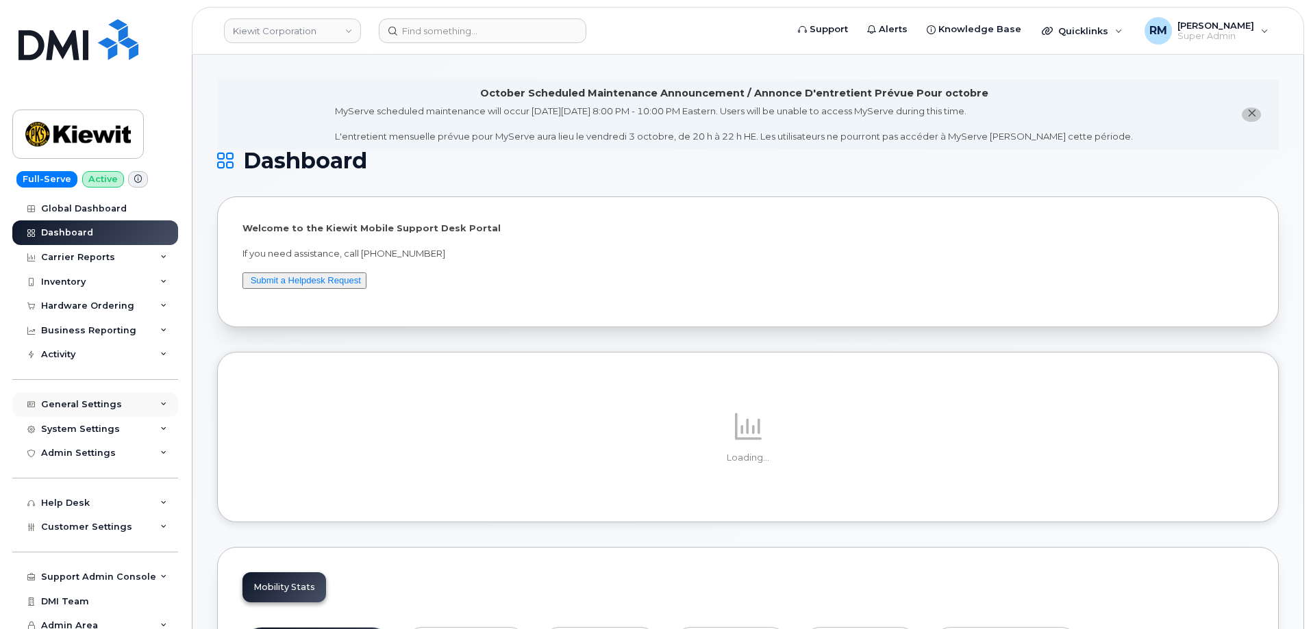
click at [70, 403] on div "General Settings" at bounding box center [81, 404] width 81 height 11
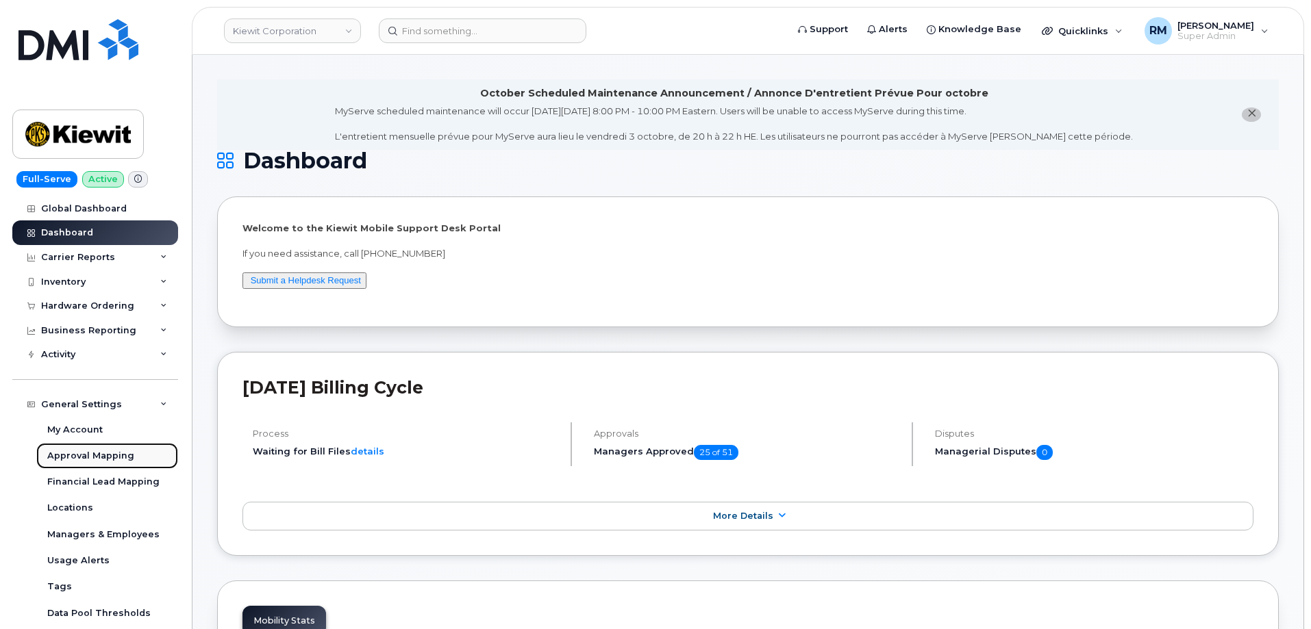
click at [74, 451] on div "Approval Mapping" at bounding box center [90, 456] width 87 height 12
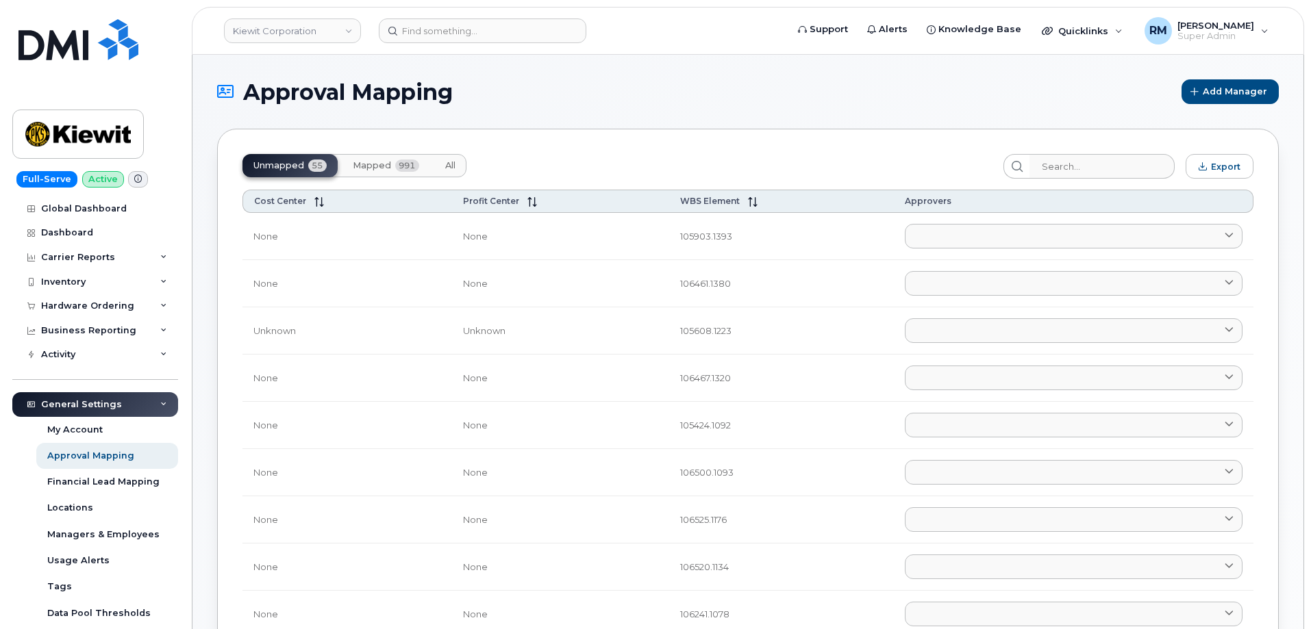
scroll to position [274, 0]
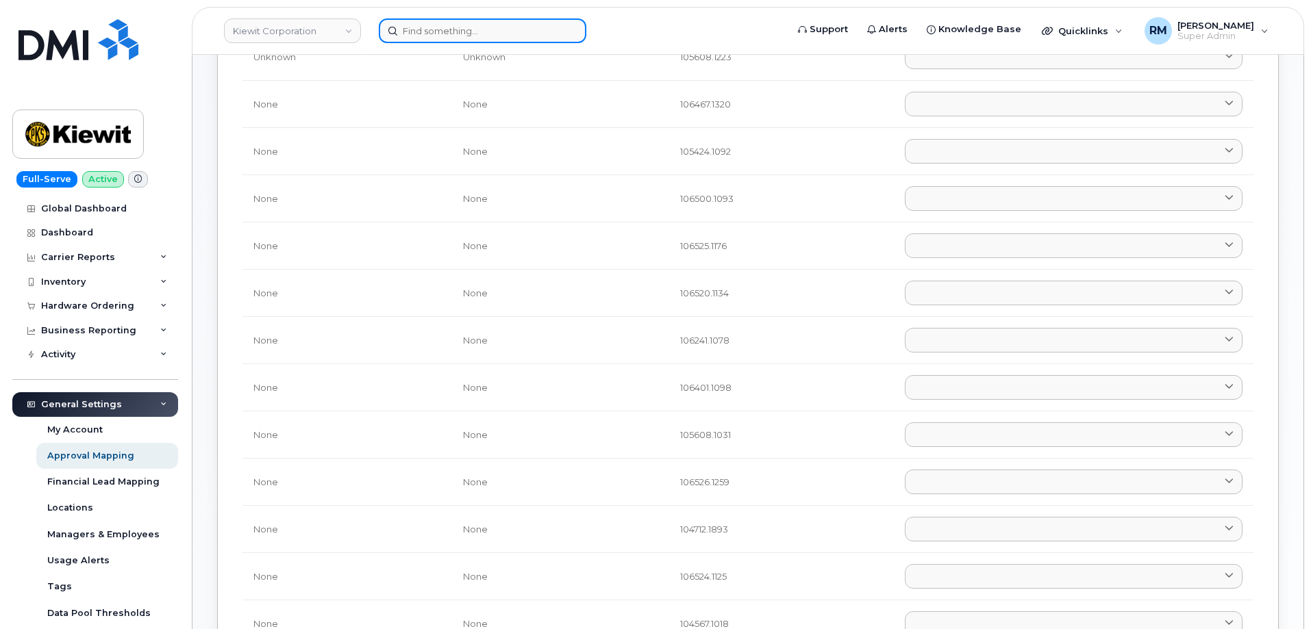
click at [433, 39] on input at bounding box center [483, 30] width 208 height 25
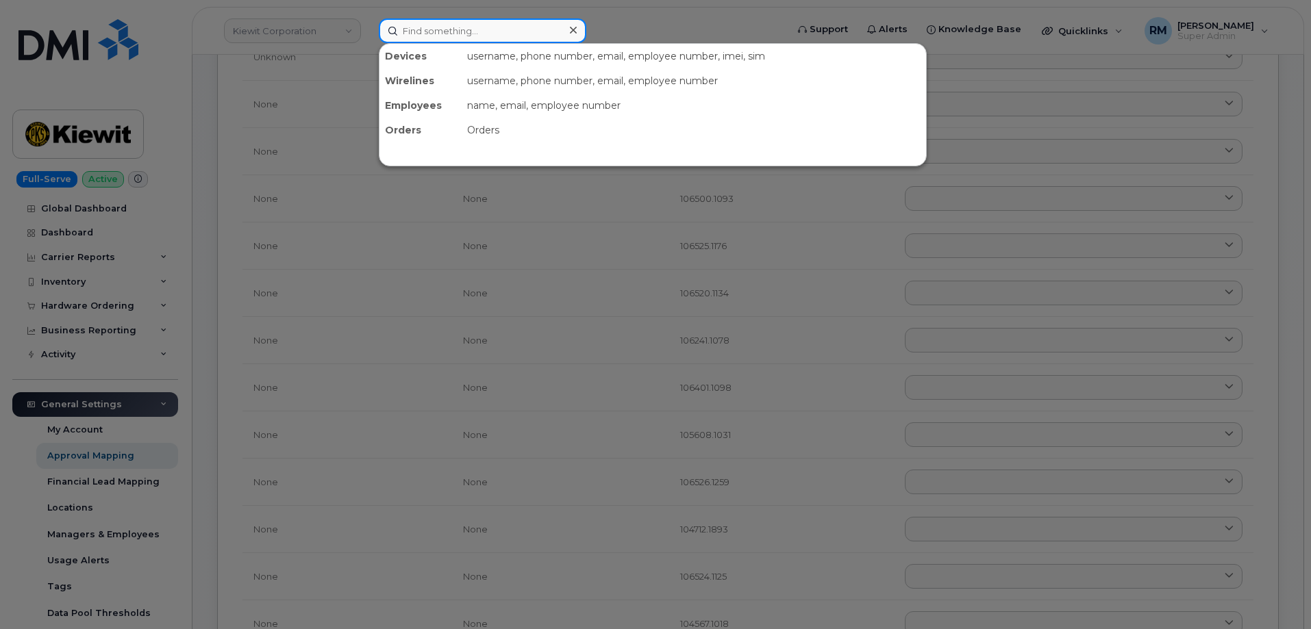
paste input "4106188889"
type input "4106188889"
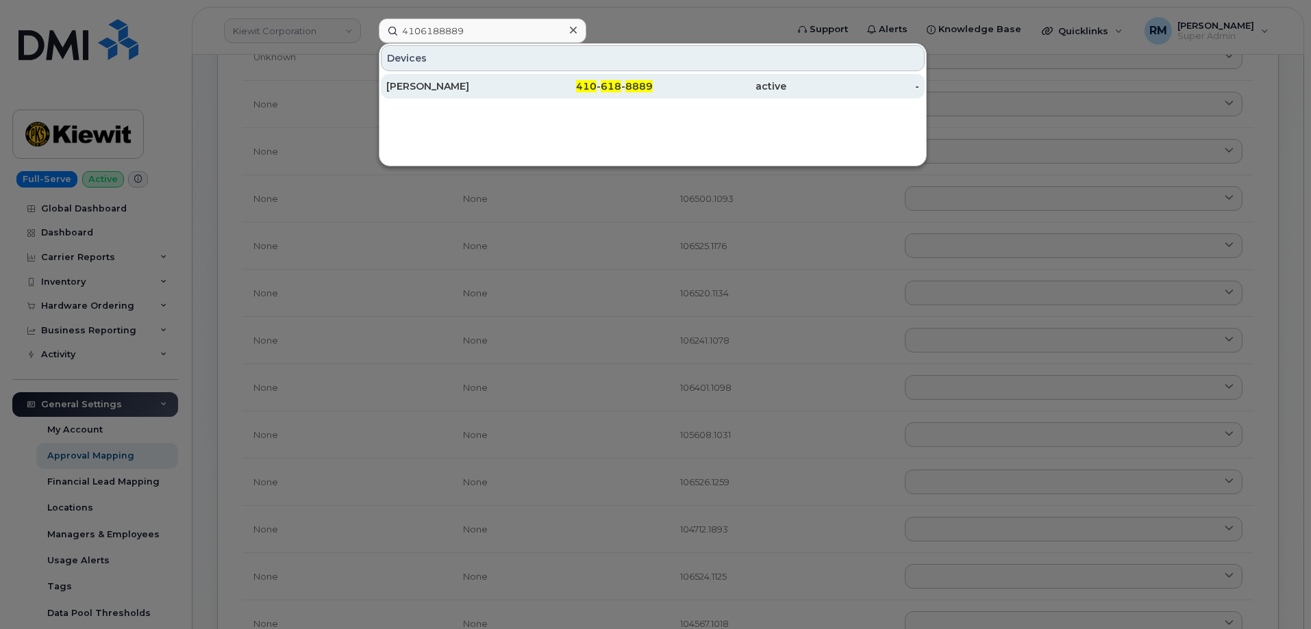
click at [436, 78] on div "AISHWARYA BHUTKAR" at bounding box center [453, 86] width 134 height 25
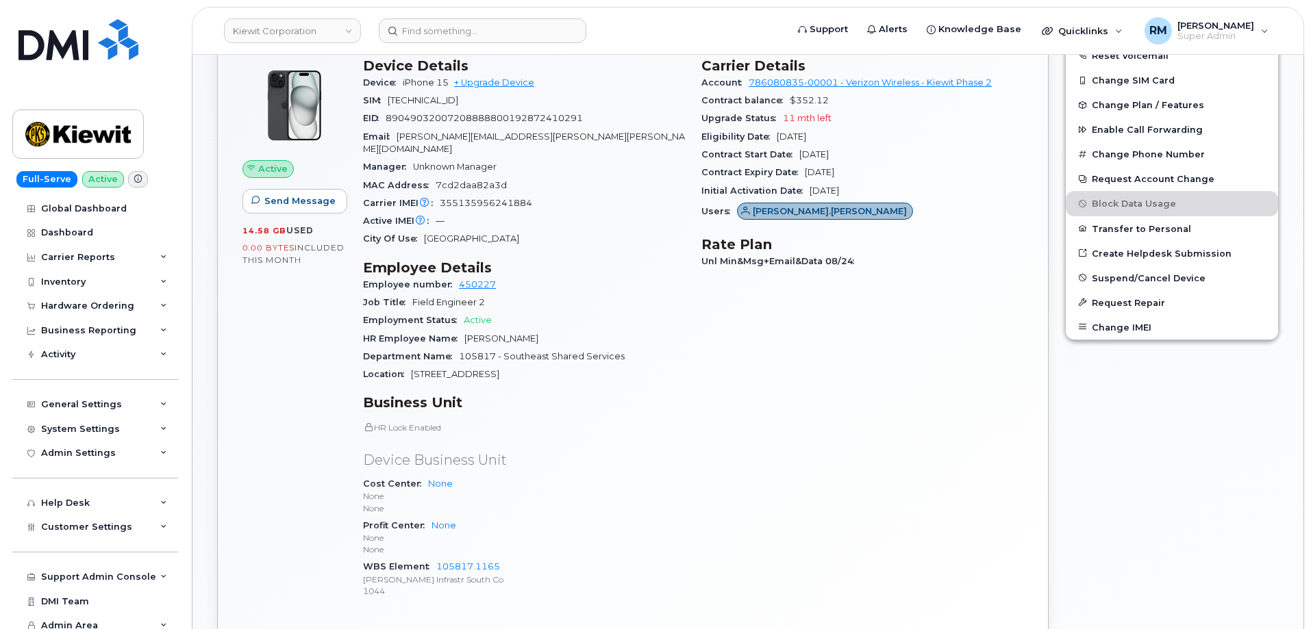
scroll to position [479, 0]
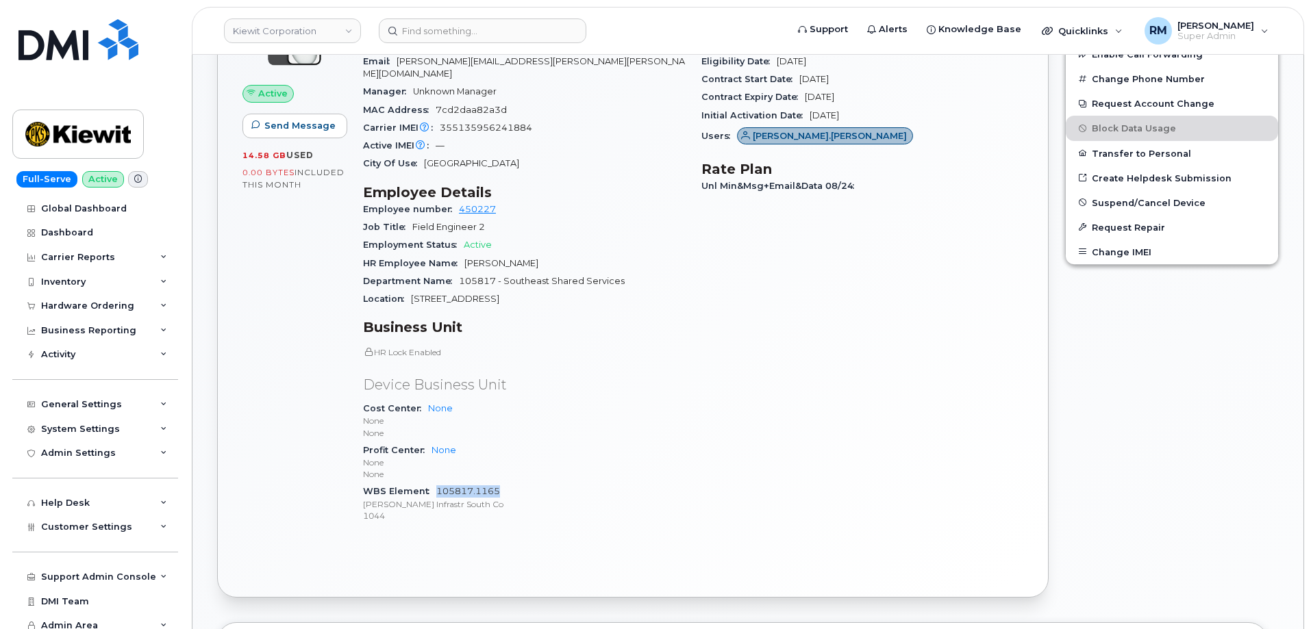
drag, startPoint x: 503, startPoint y: 479, endPoint x: 422, endPoint y: 480, distance: 81.5
click at [438, 483] on div "WBS Element 105817.1165 Kiewit Infrastr South Co 1044" at bounding box center [524, 504] width 322 height 42
copy link "105817.1165"
click at [86, 397] on div "General Settings" at bounding box center [95, 404] width 166 height 25
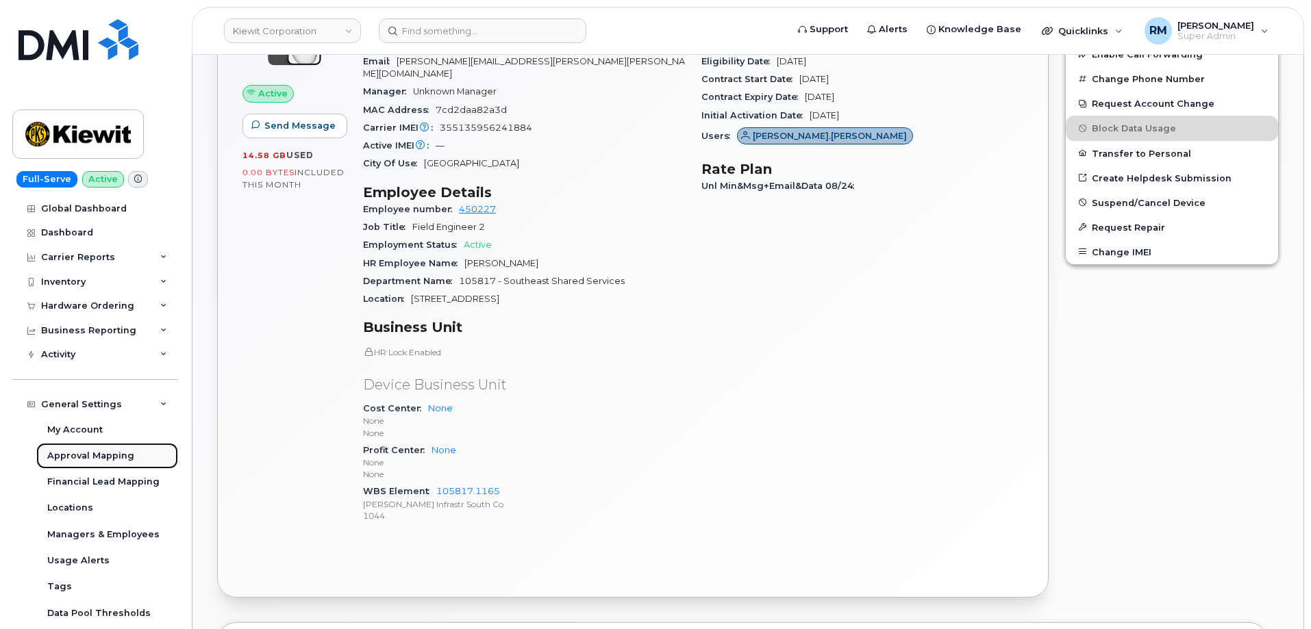
click at [87, 455] on div "Approval Mapping" at bounding box center [90, 456] width 87 height 12
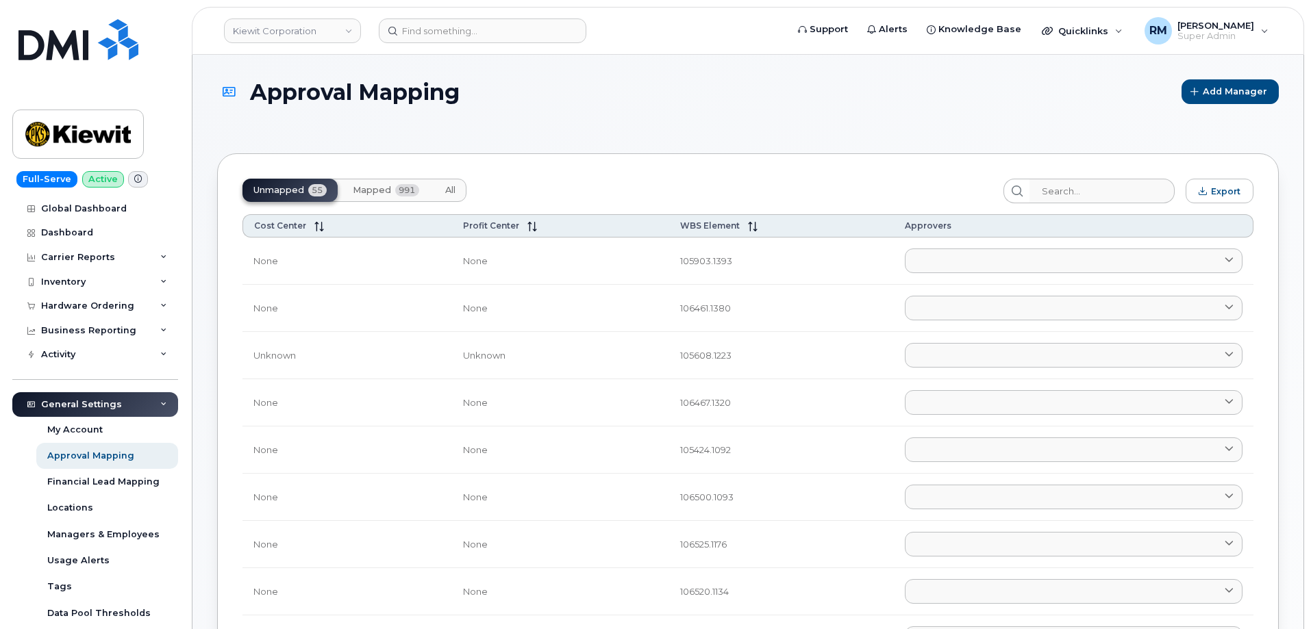
click at [375, 188] on span "Mapped" at bounding box center [372, 190] width 38 height 11
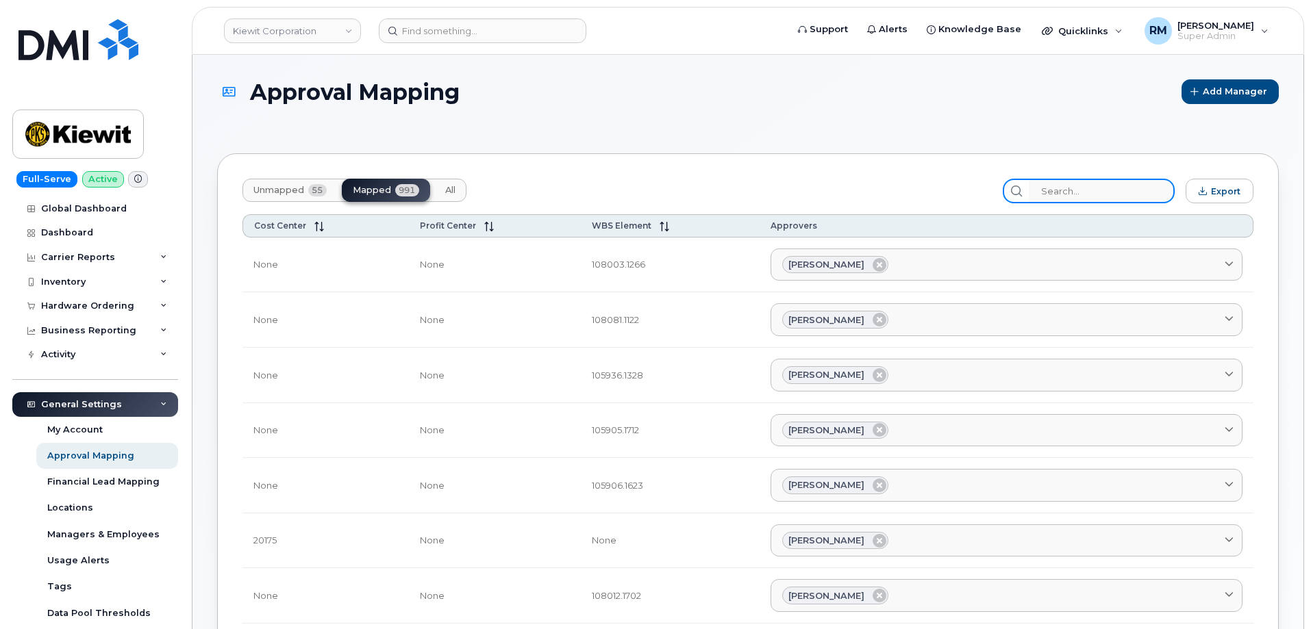
click at [1070, 185] on input "search" at bounding box center [1102, 191] width 146 height 25
paste input "105817.1165"
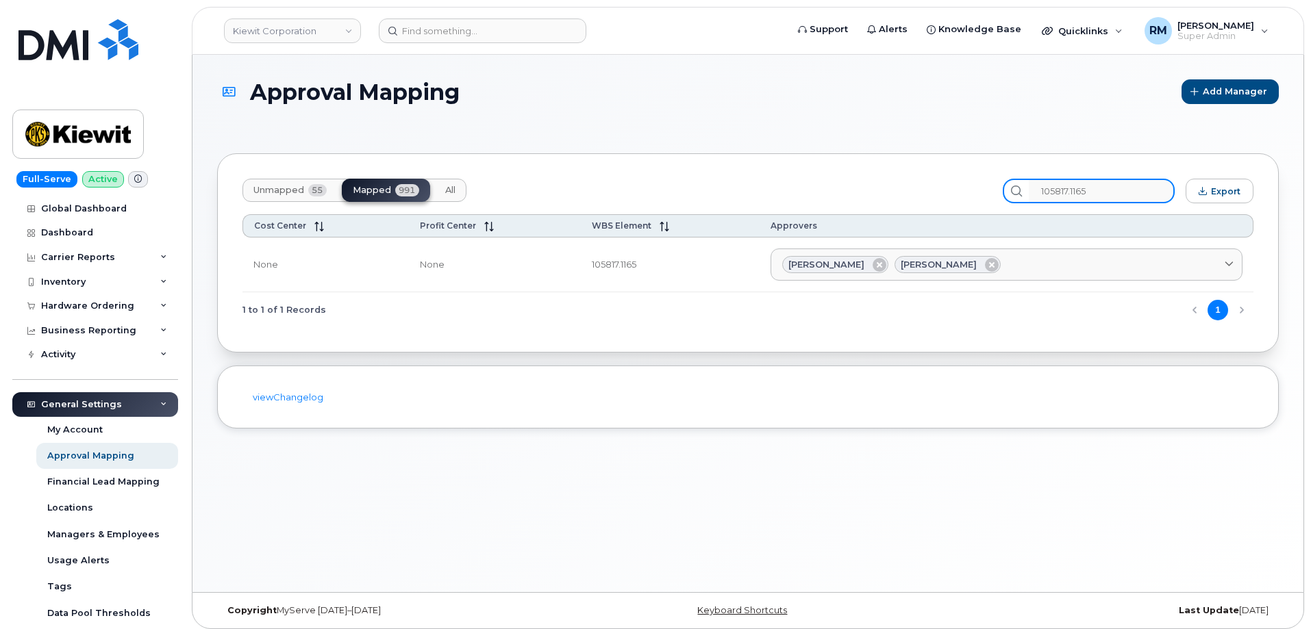
type input "105817.1165"
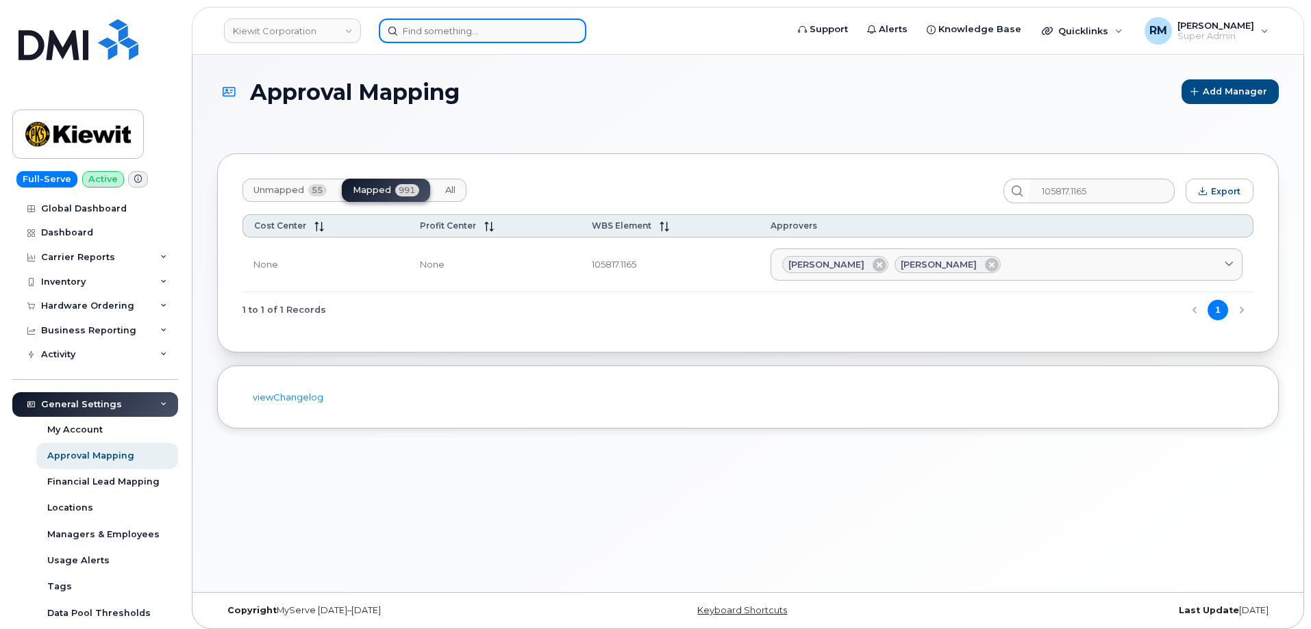
click at [443, 33] on input at bounding box center [483, 30] width 208 height 25
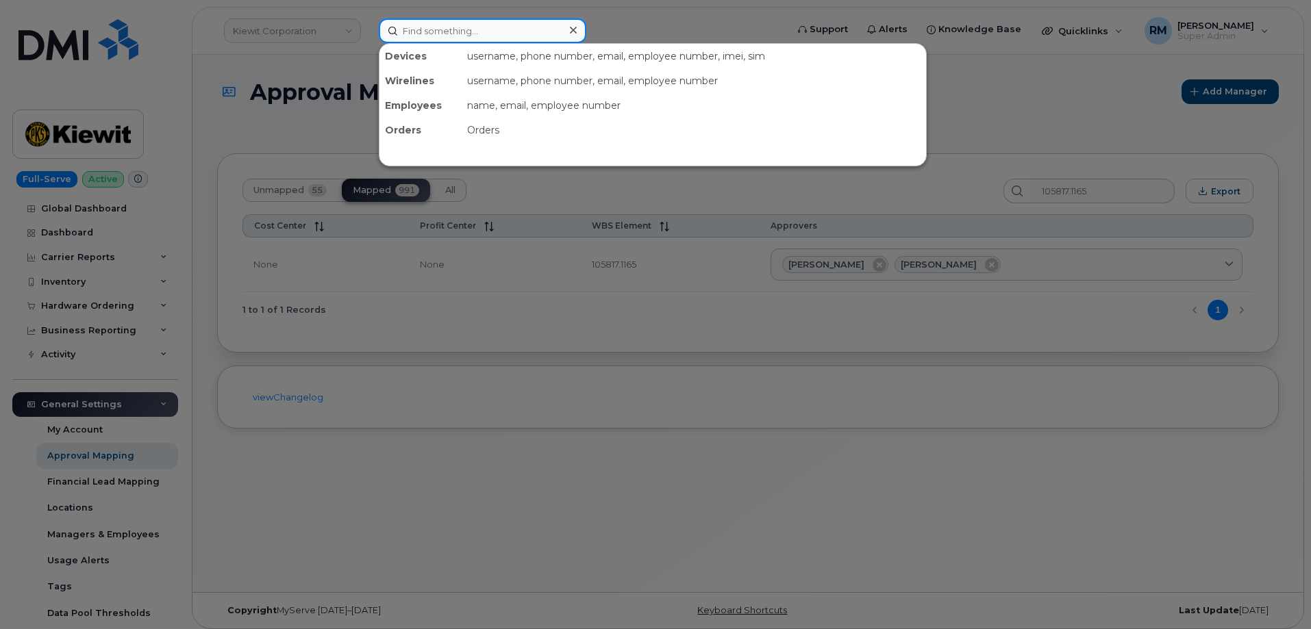
paste input "3076600145"
type input "3076600145"
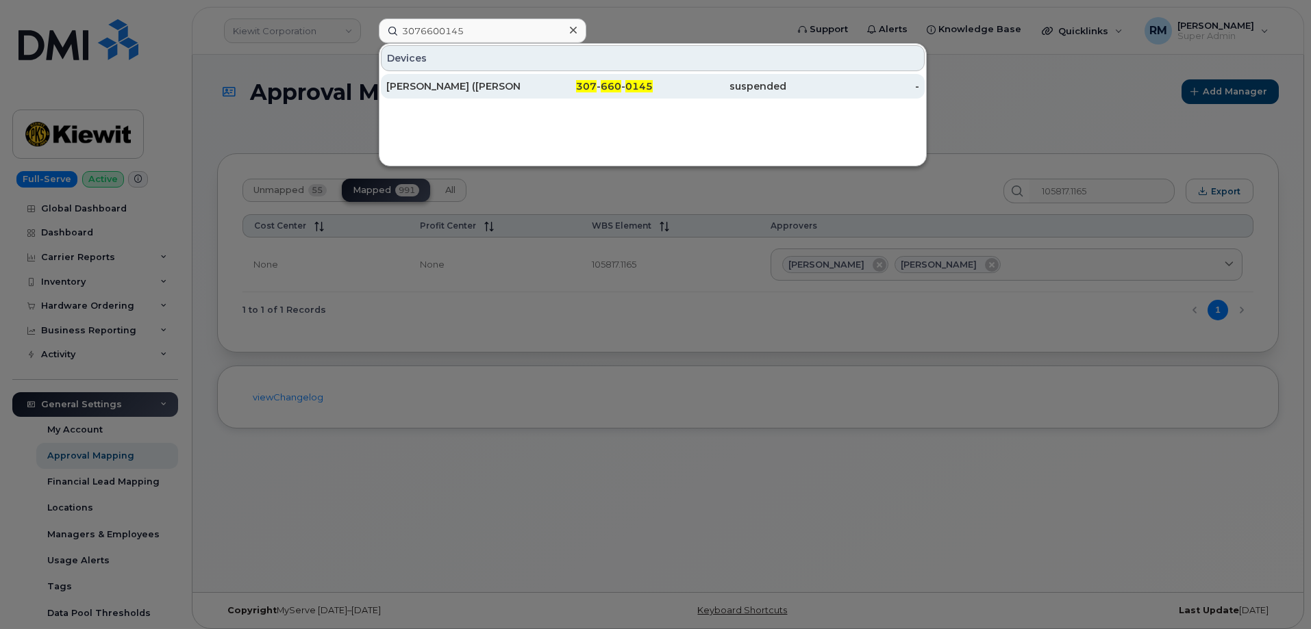
click at [455, 79] on div "[PERSON_NAME] ([PERSON_NAME]) [PERSON_NAME]" at bounding box center [453, 86] width 134 height 25
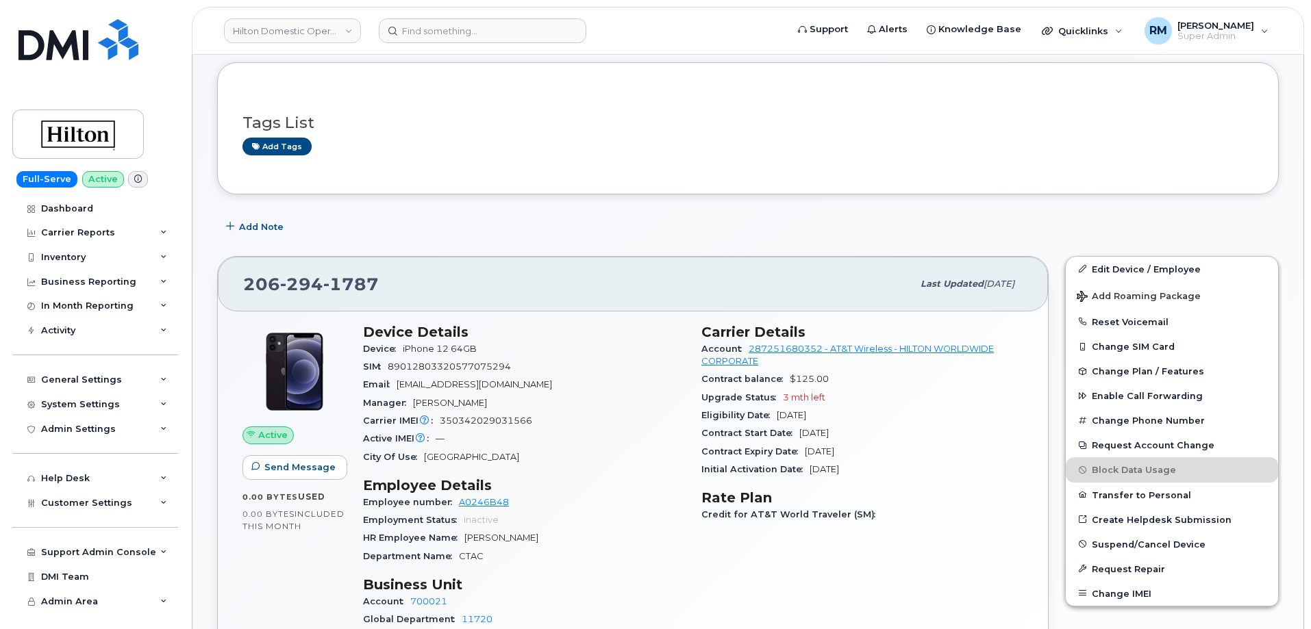
scroll to position [68, 0]
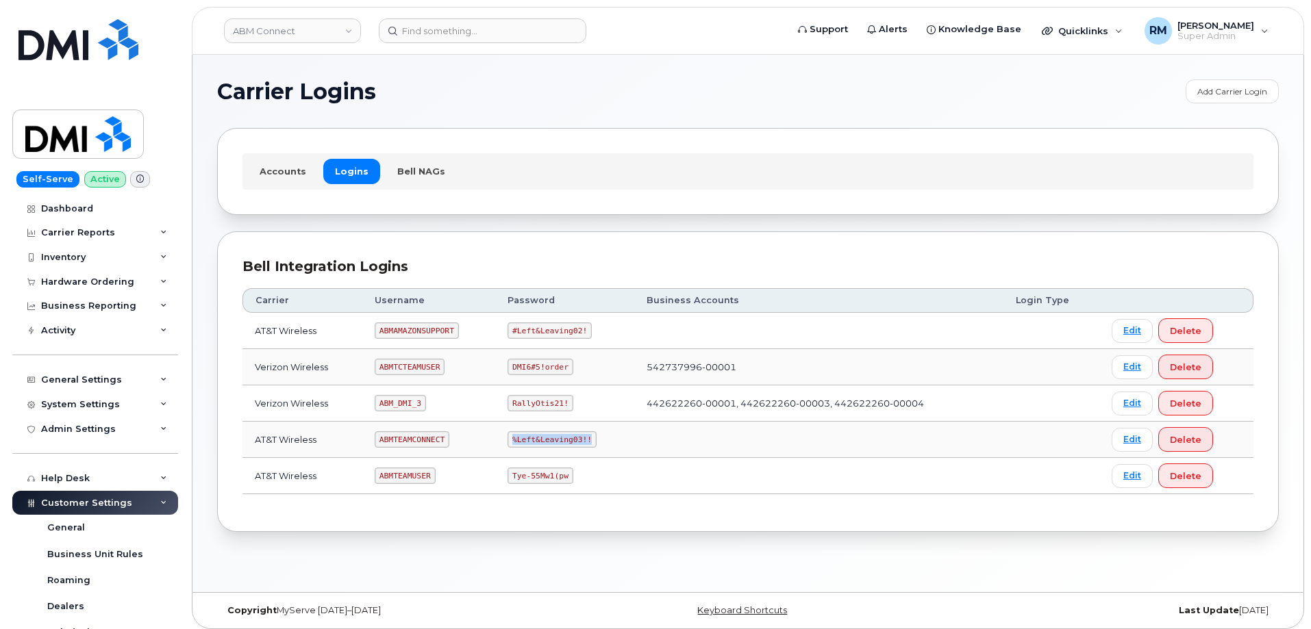
scroll to position [342, 0]
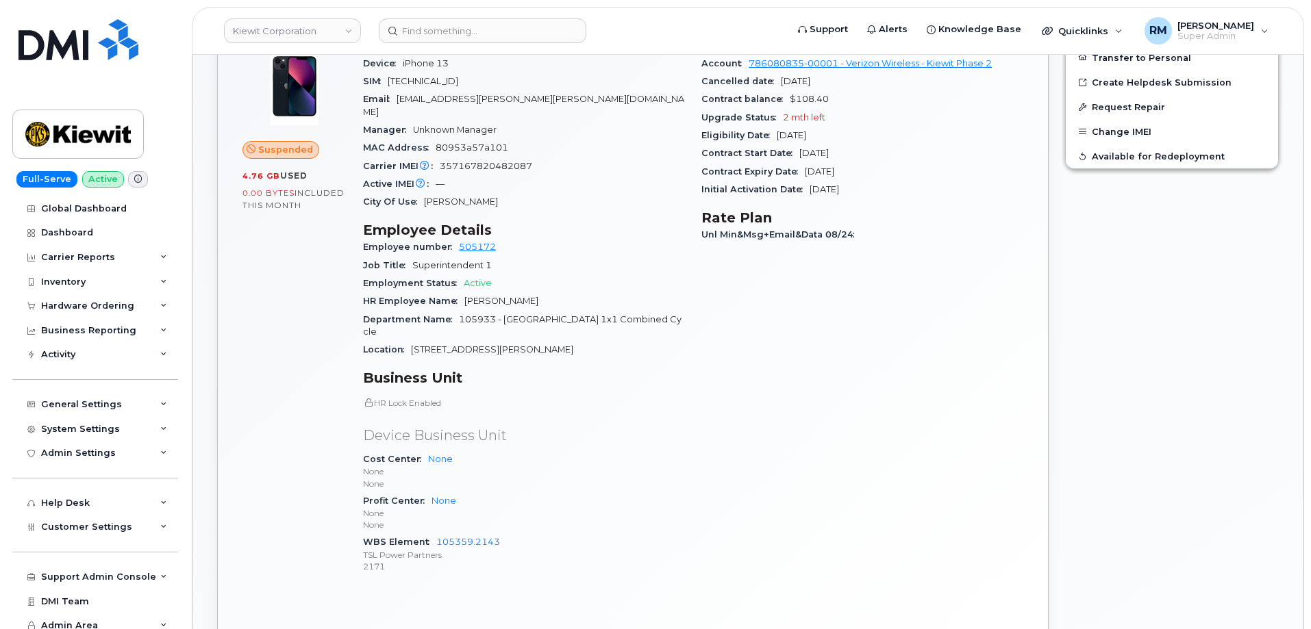
scroll to position [479, 0]
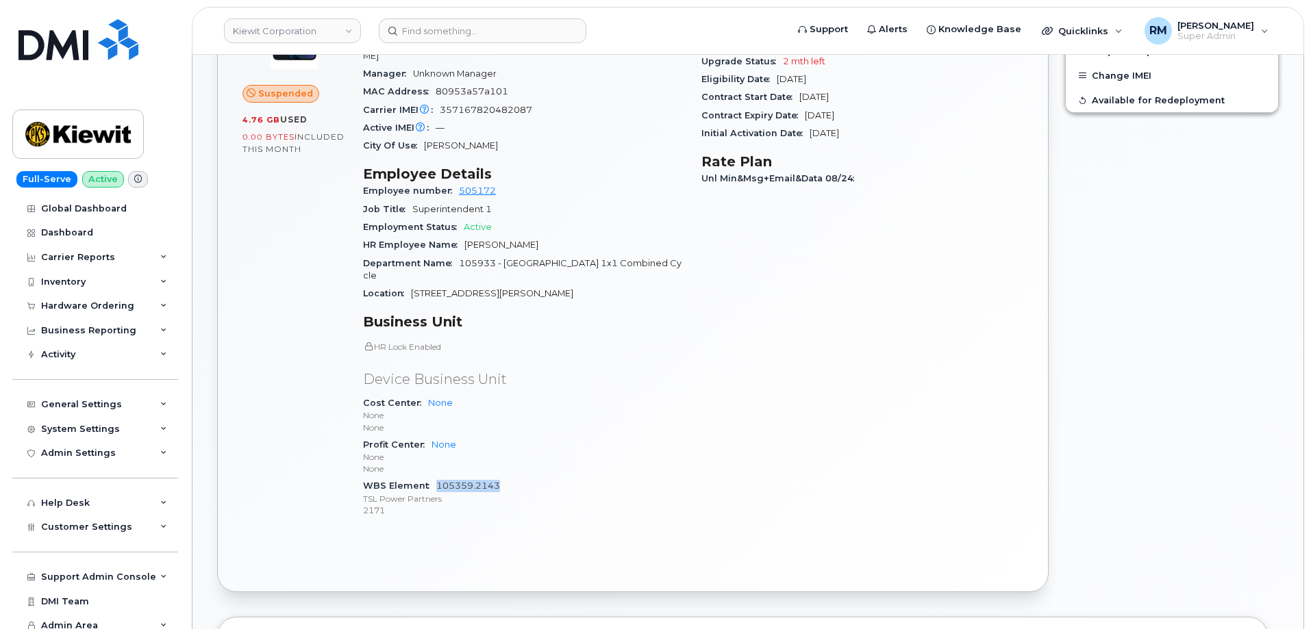
drag, startPoint x: 511, startPoint y: 464, endPoint x: 438, endPoint y: 464, distance: 73.3
click at [438, 477] on div "WBS Element 105359.2143 TSL Power Partners 2171" at bounding box center [524, 498] width 322 height 42
copy link "105359.2143"
click at [58, 403] on div "General Settings" at bounding box center [81, 404] width 81 height 11
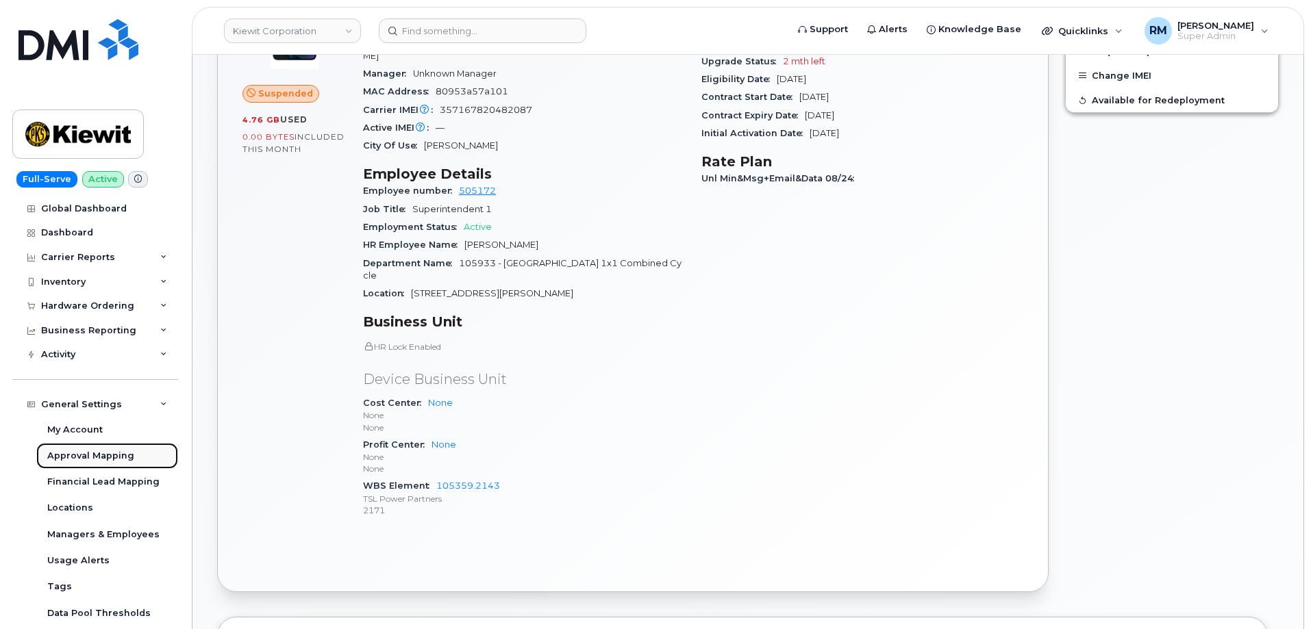
click at [76, 458] on div "Approval Mapping" at bounding box center [90, 456] width 87 height 12
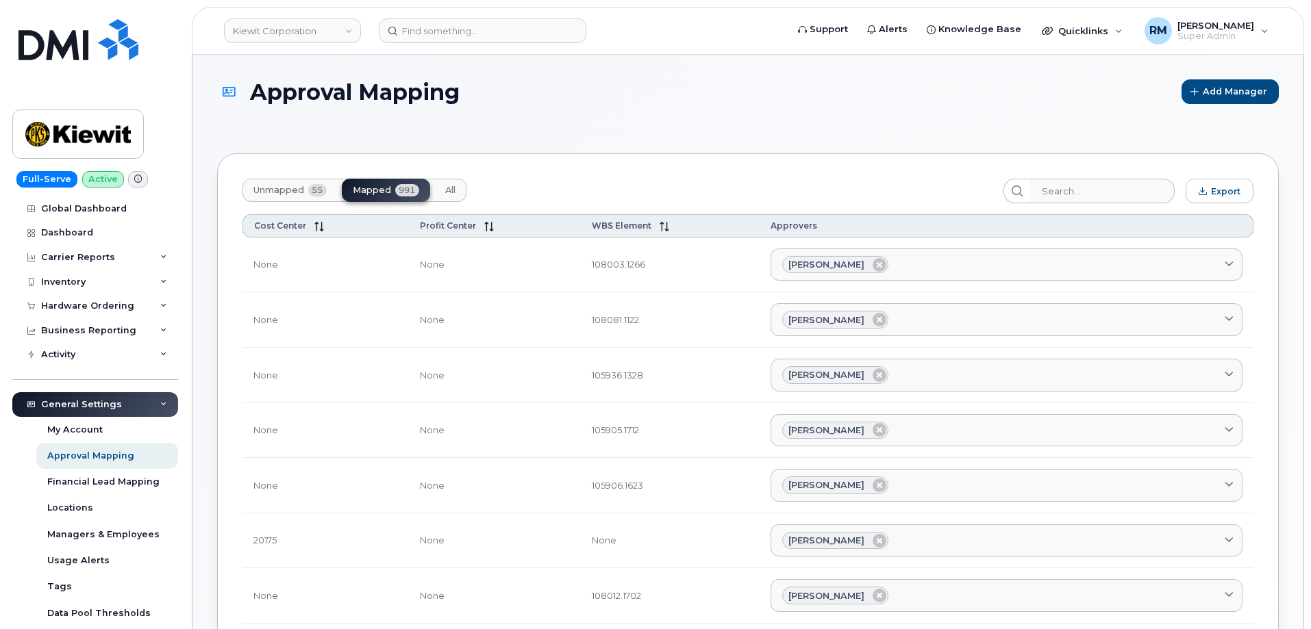
click at [350, 190] on div "Unmapped 55 Mapped 991 All" at bounding box center [354, 190] width 224 height 23
click at [1085, 195] on input "search" at bounding box center [1102, 191] width 146 height 25
paste input "105359.2143"
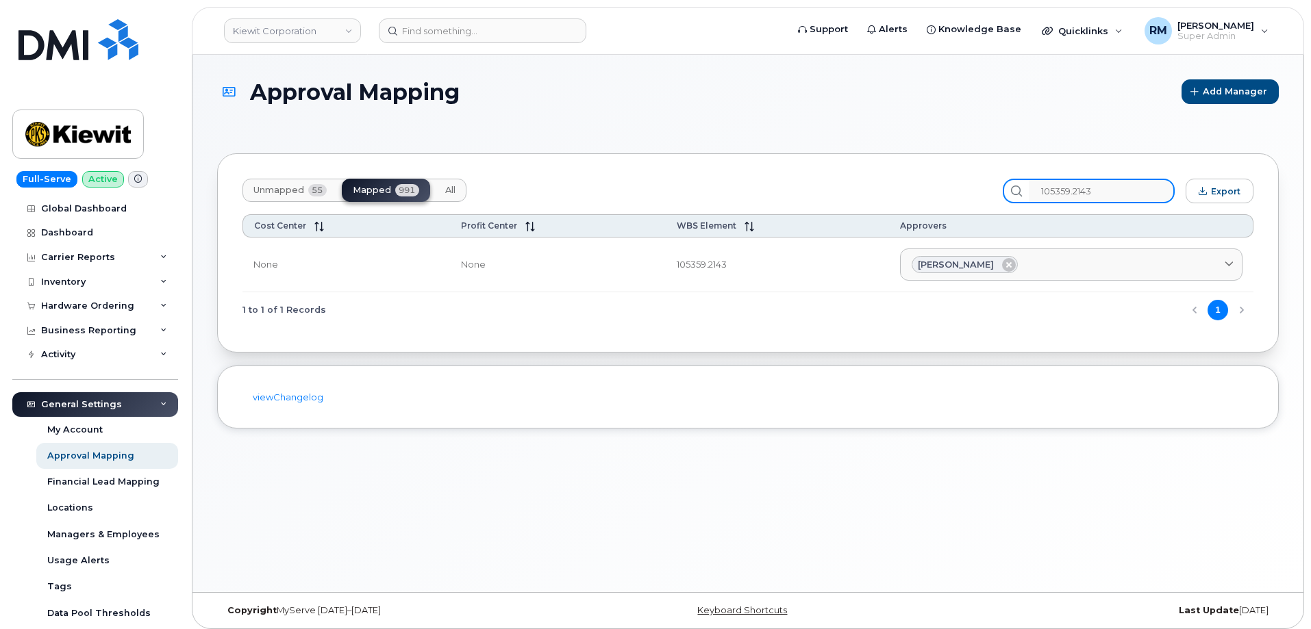
type input "105359.2143"
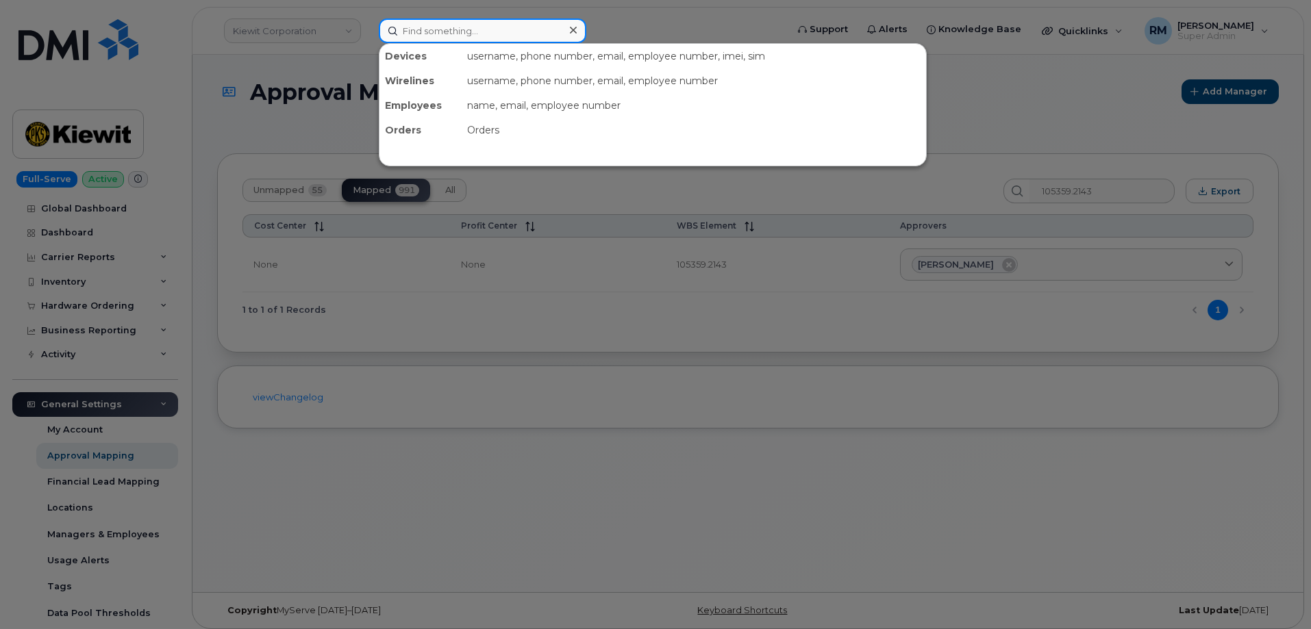
click at [471, 34] on input at bounding box center [483, 30] width 208 height 25
paste input "3076600145"
type input "3076600145"
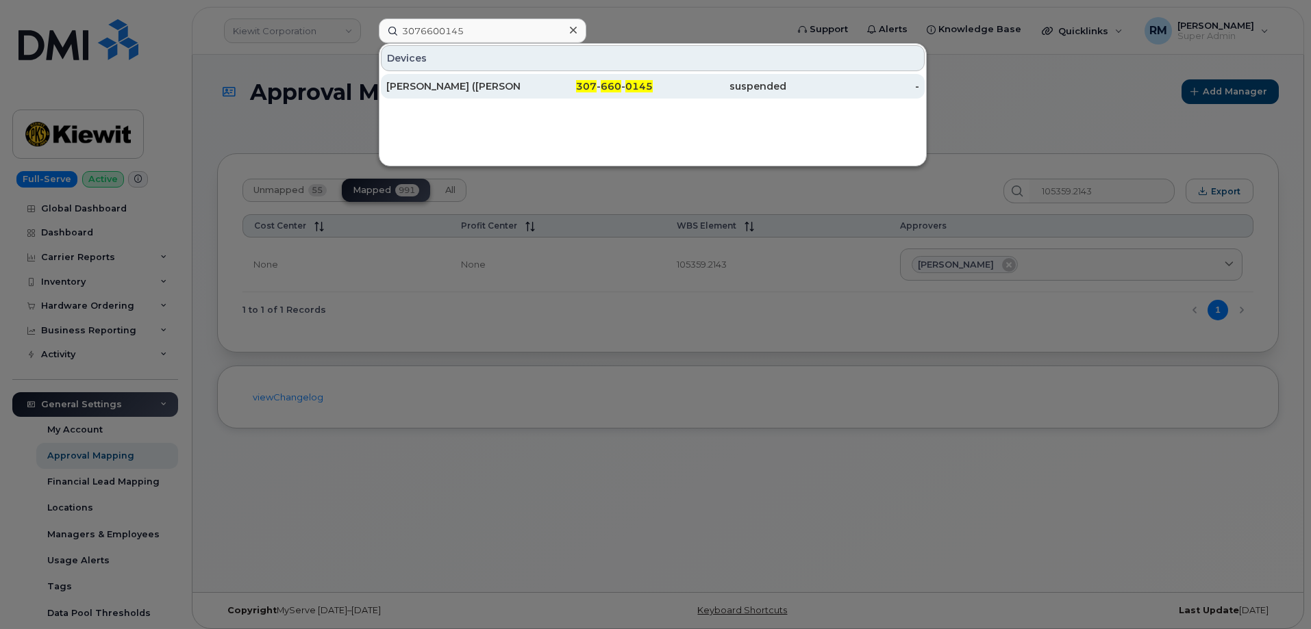
click at [438, 86] on div "[PERSON_NAME] ([PERSON_NAME]) [PERSON_NAME]" at bounding box center [453, 86] width 134 height 14
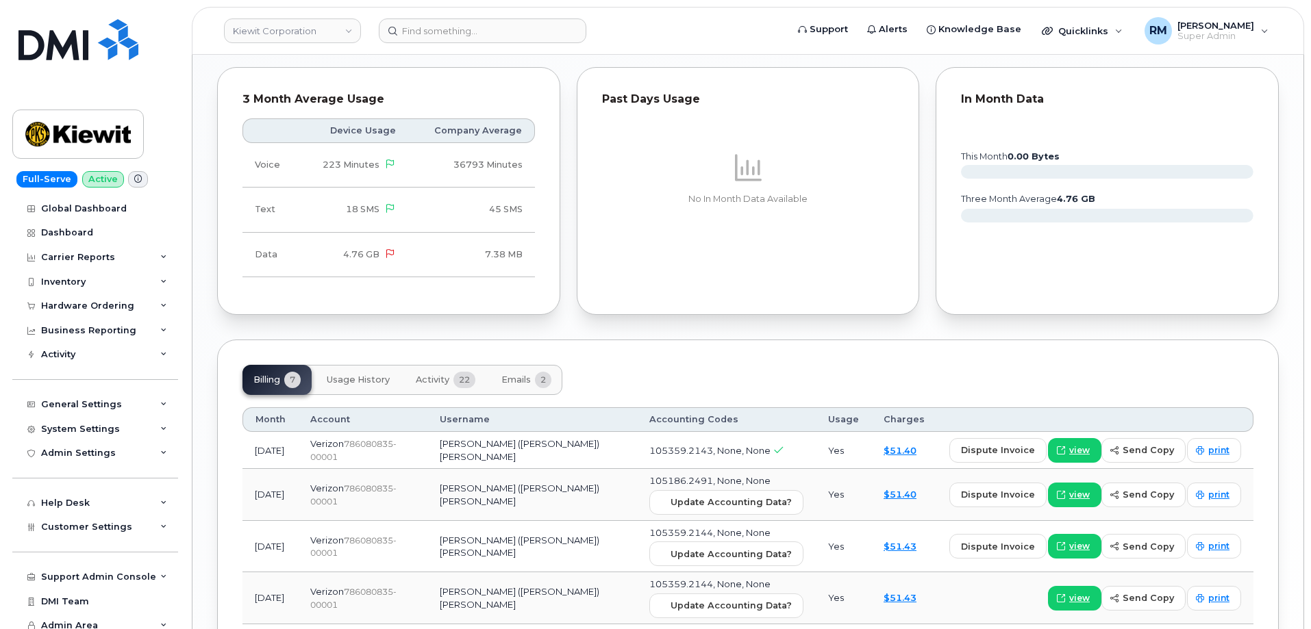
scroll to position [1438, 0]
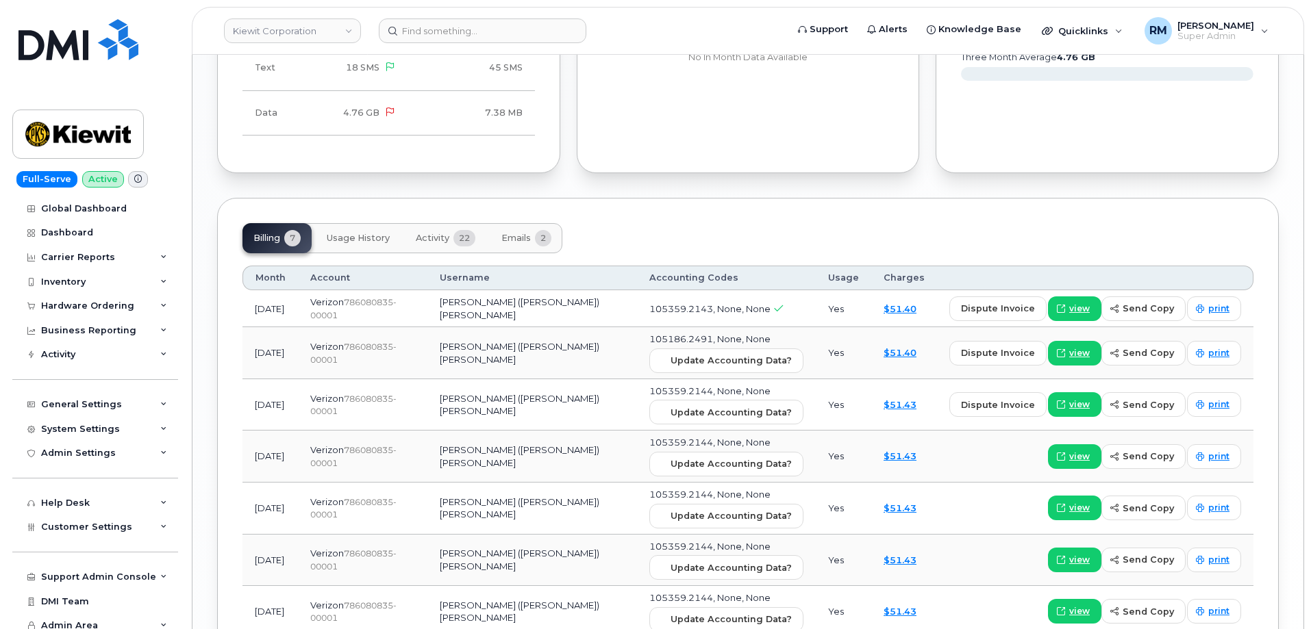
click at [434, 233] on span "Activity" at bounding box center [433, 238] width 34 height 11
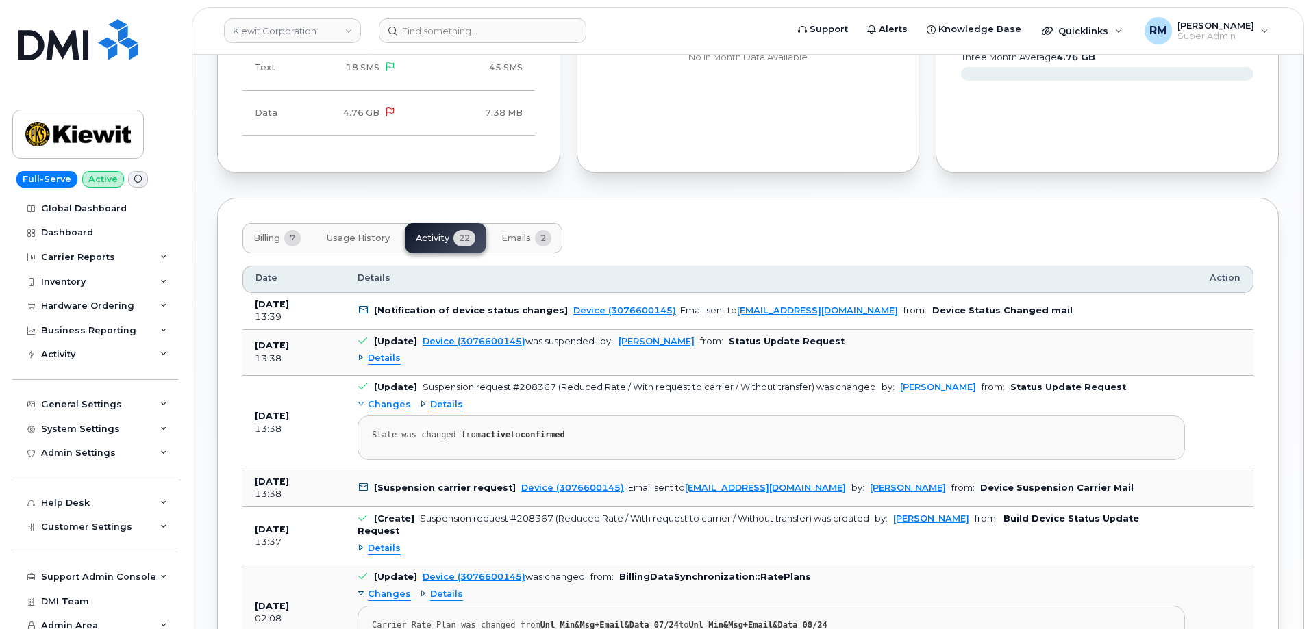
click at [519, 233] on span "Emails" at bounding box center [515, 238] width 29 height 11
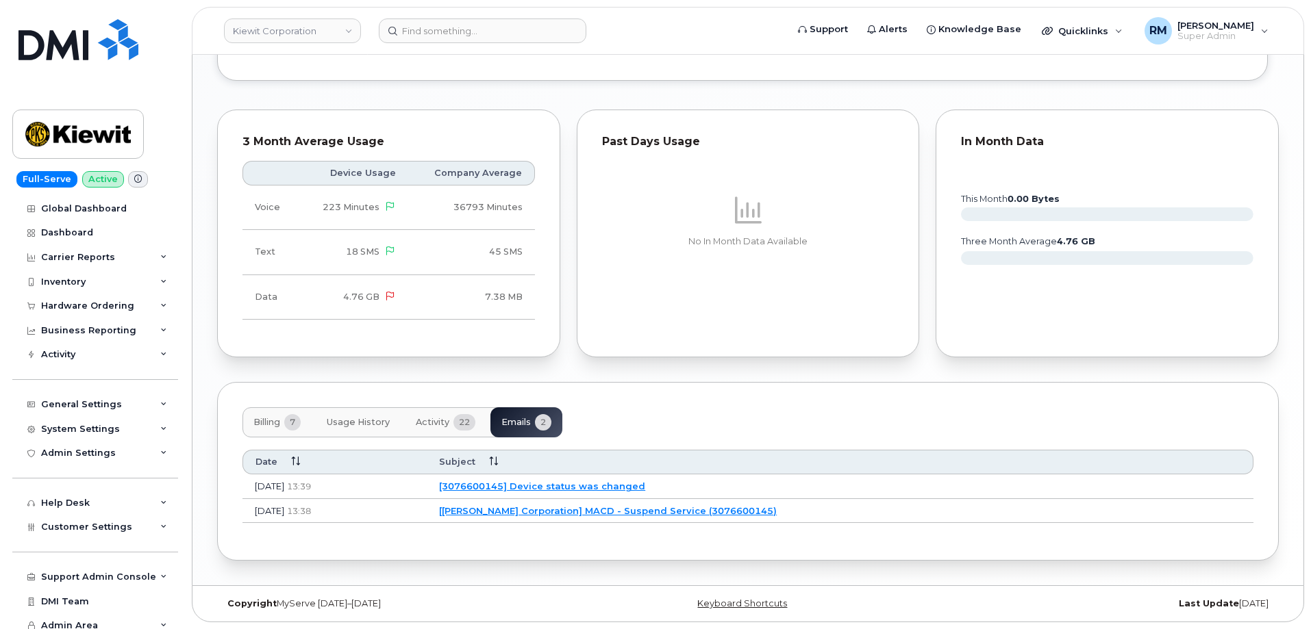
scroll to position [1230, 0]
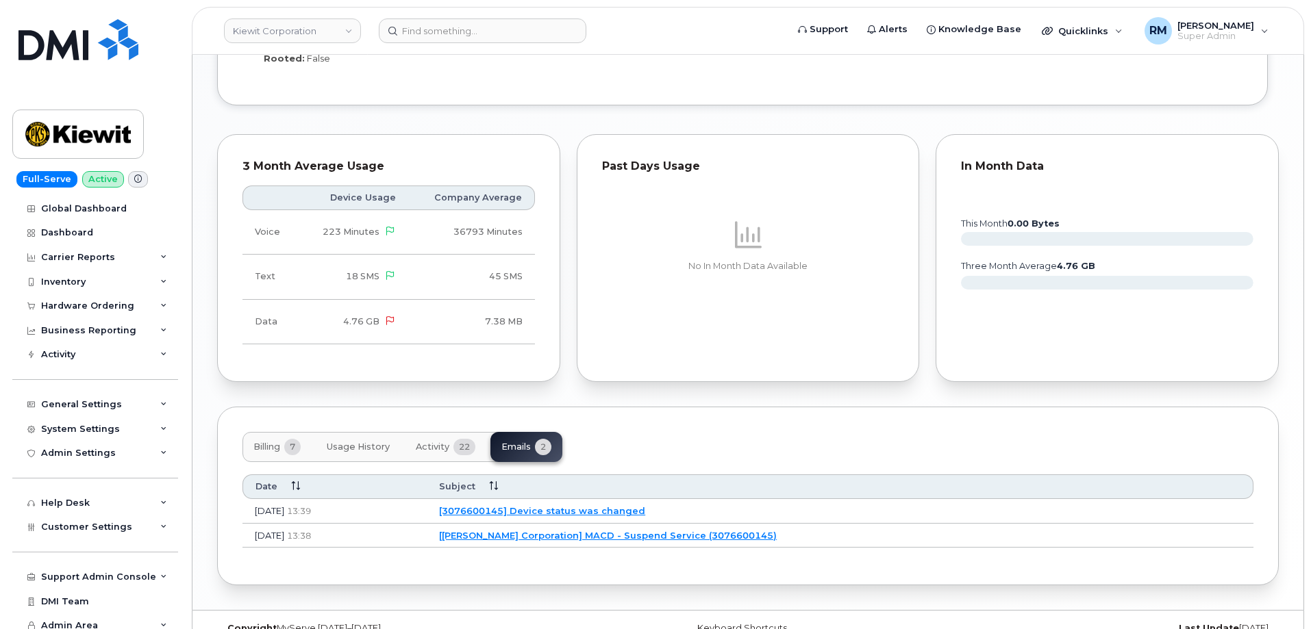
click at [432, 442] on span "Activity" at bounding box center [433, 447] width 34 height 11
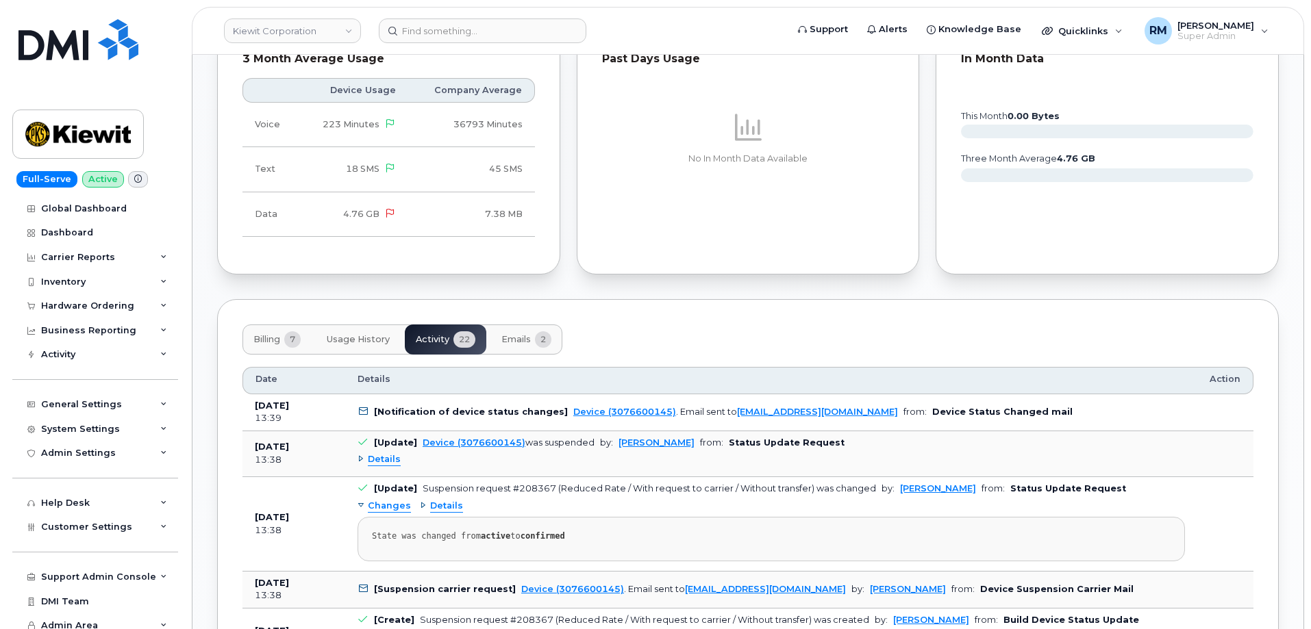
scroll to position [1367, 0]
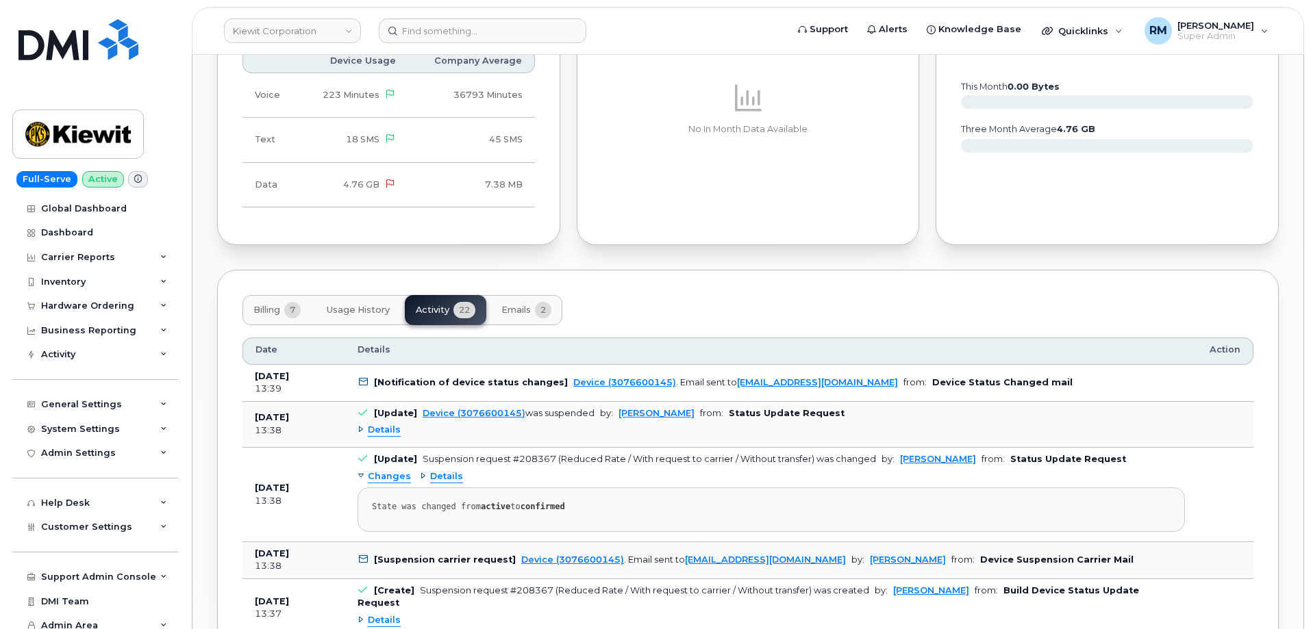
click at [382, 424] on span "Details" at bounding box center [384, 430] width 33 height 13
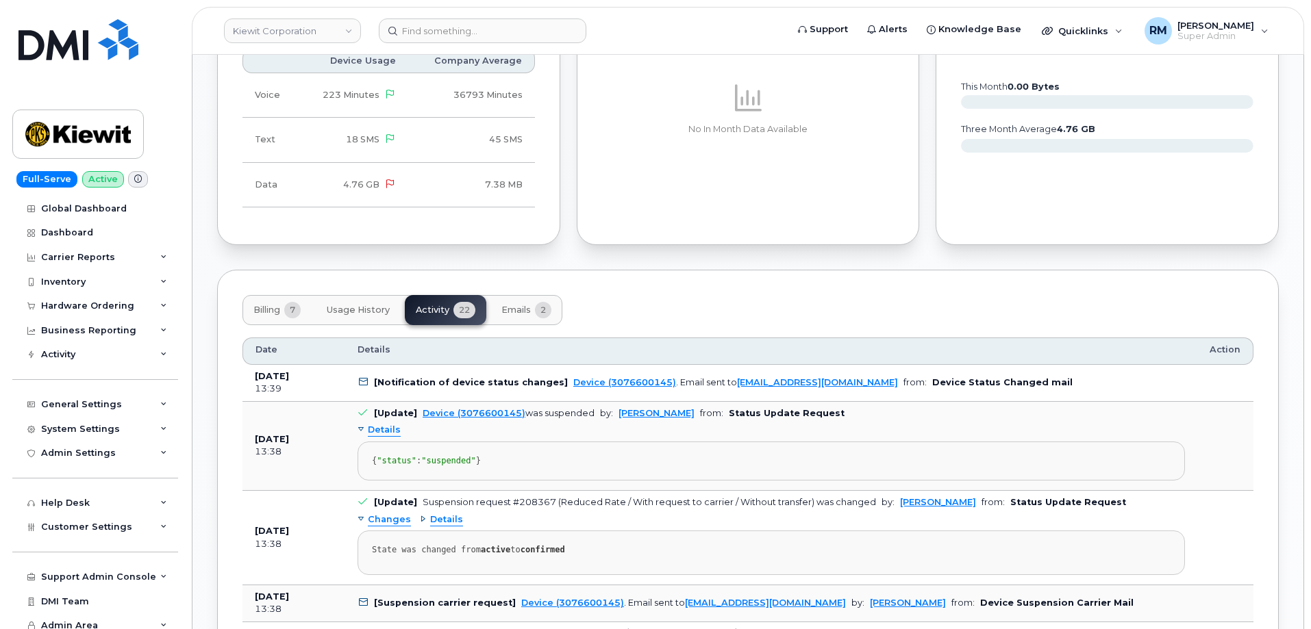
click at [382, 424] on span "Details" at bounding box center [384, 430] width 33 height 13
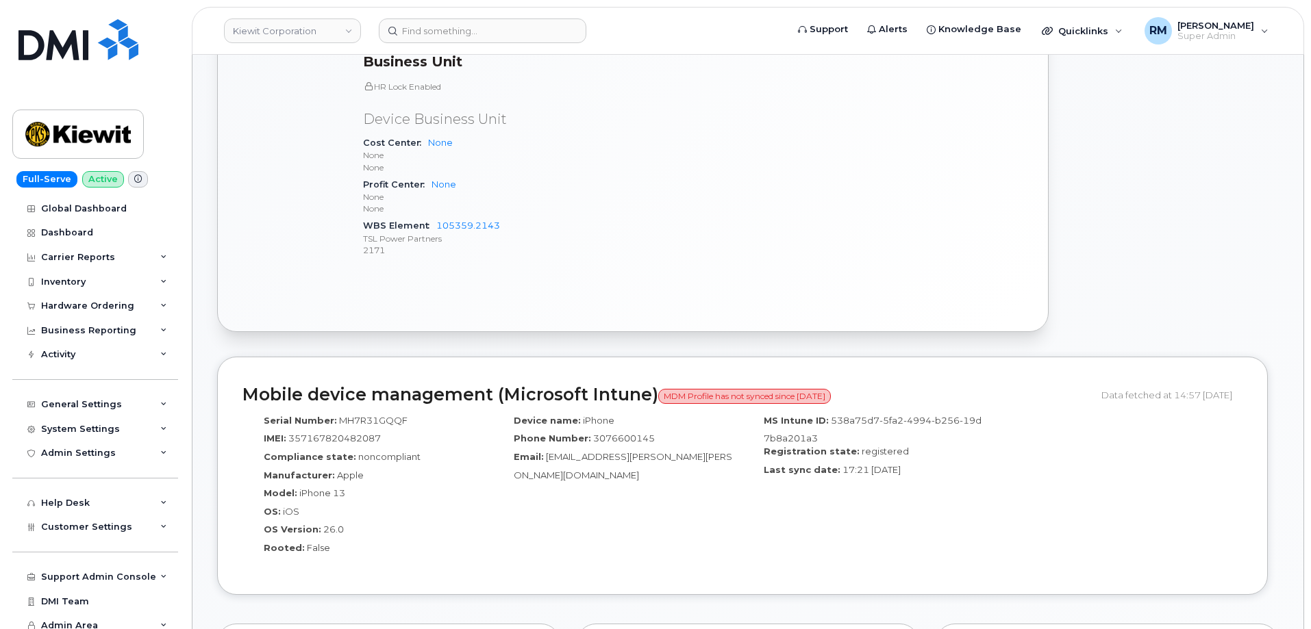
scroll to position [545, 0]
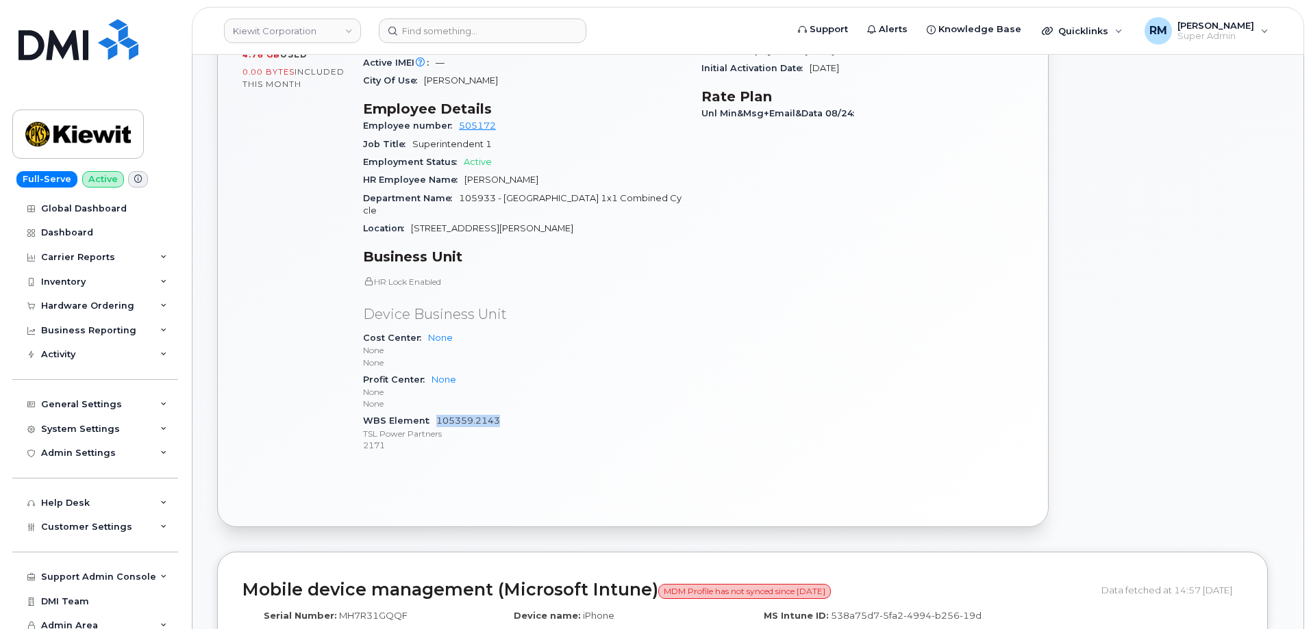
drag, startPoint x: 514, startPoint y: 392, endPoint x: 437, endPoint y: 399, distance: 77.6
click at [437, 412] on div "WBS Element 105359.2143 TSL Power Partners 2171" at bounding box center [524, 433] width 322 height 42
copy link "105359.2143"
click at [77, 405] on div "General Settings" at bounding box center [81, 404] width 81 height 11
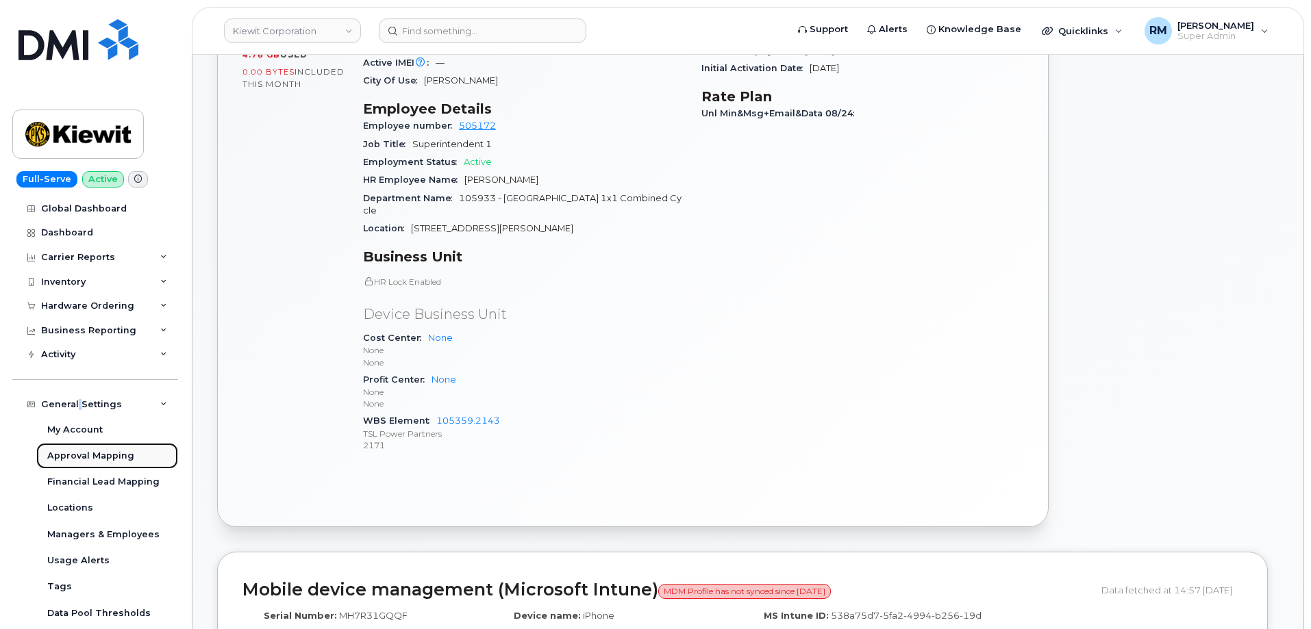
click at [72, 454] on div "Approval Mapping" at bounding box center [90, 456] width 87 height 12
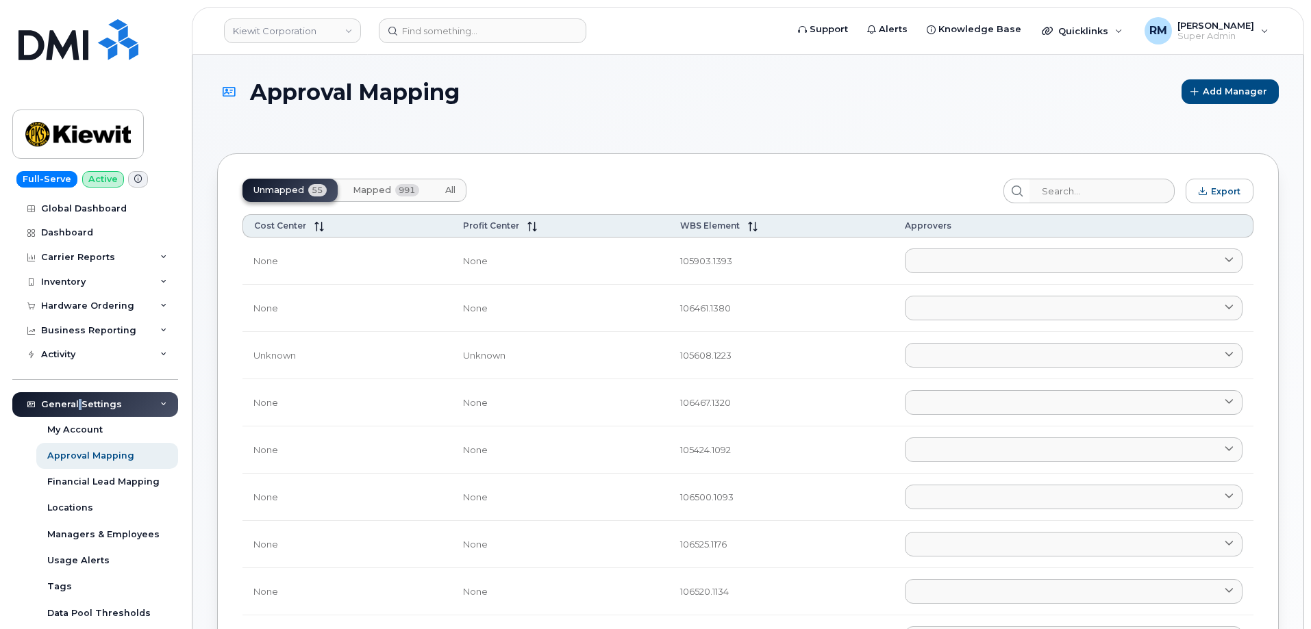
click at [372, 193] on span "Mapped" at bounding box center [372, 190] width 38 height 11
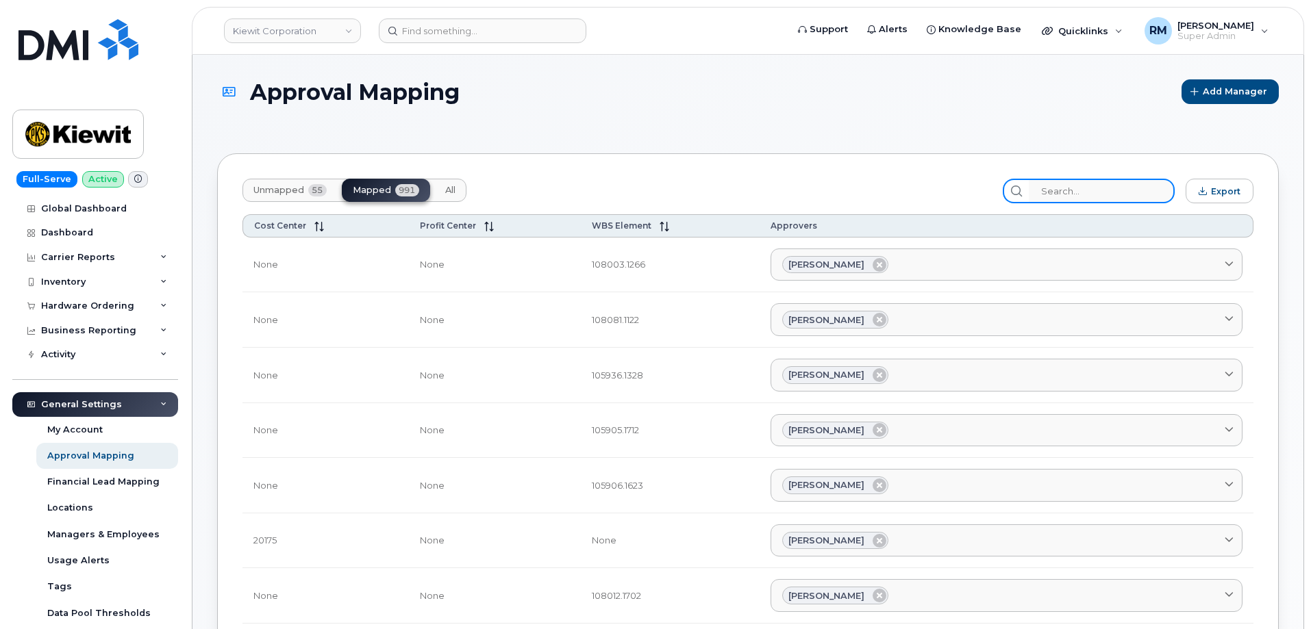
click at [1092, 197] on input "search" at bounding box center [1102, 191] width 146 height 25
paste input "105359.2143"
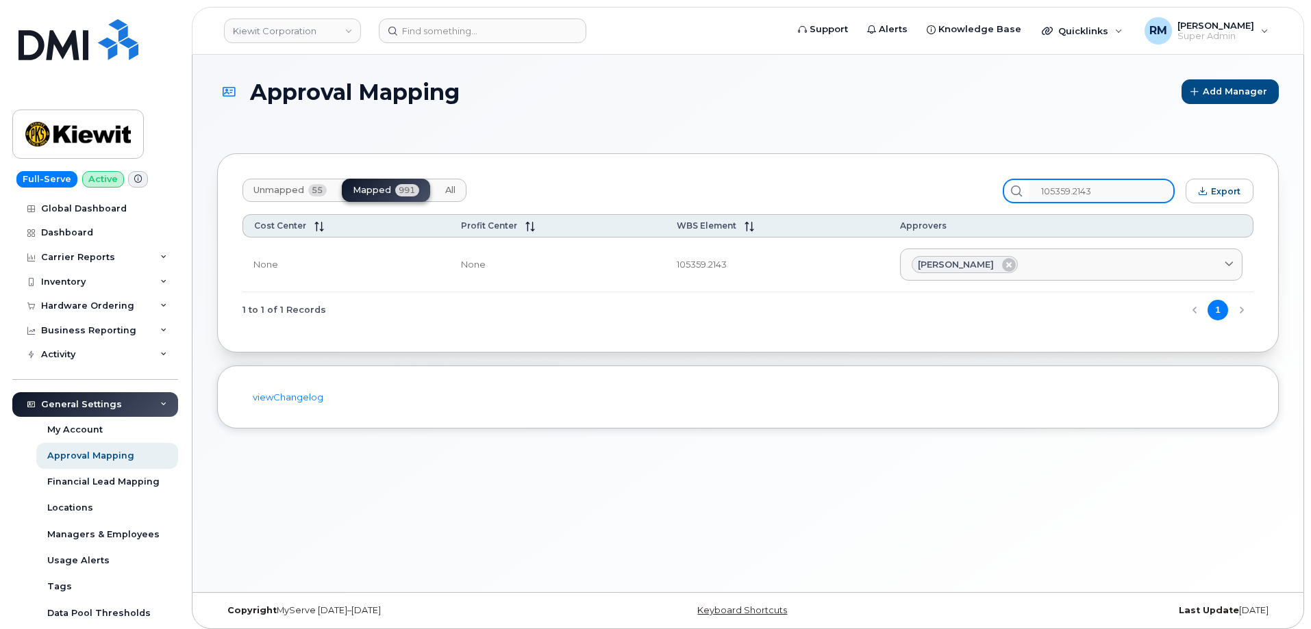
type input "105359.2143"
click at [799, 449] on div "Approval Mapping Add Manager Unmapped 55 Mapped 991 All 105359.2143 Export Cost…" at bounding box center [747, 324] width 1111 height 538
